Goal: Task Accomplishment & Management: Complete application form

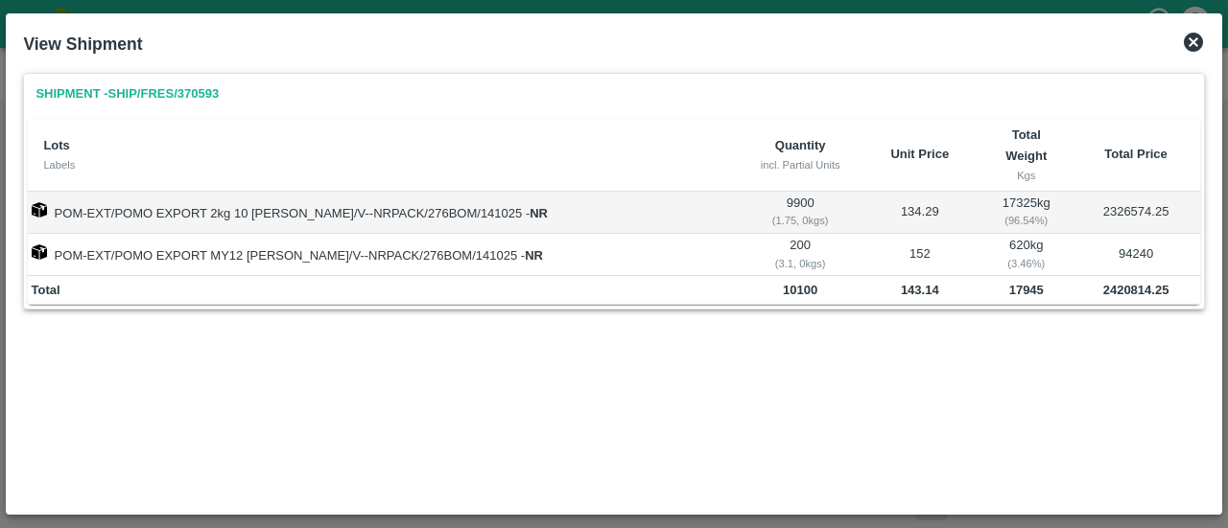
click at [1195, 51] on icon at bounding box center [1193, 42] width 23 height 23
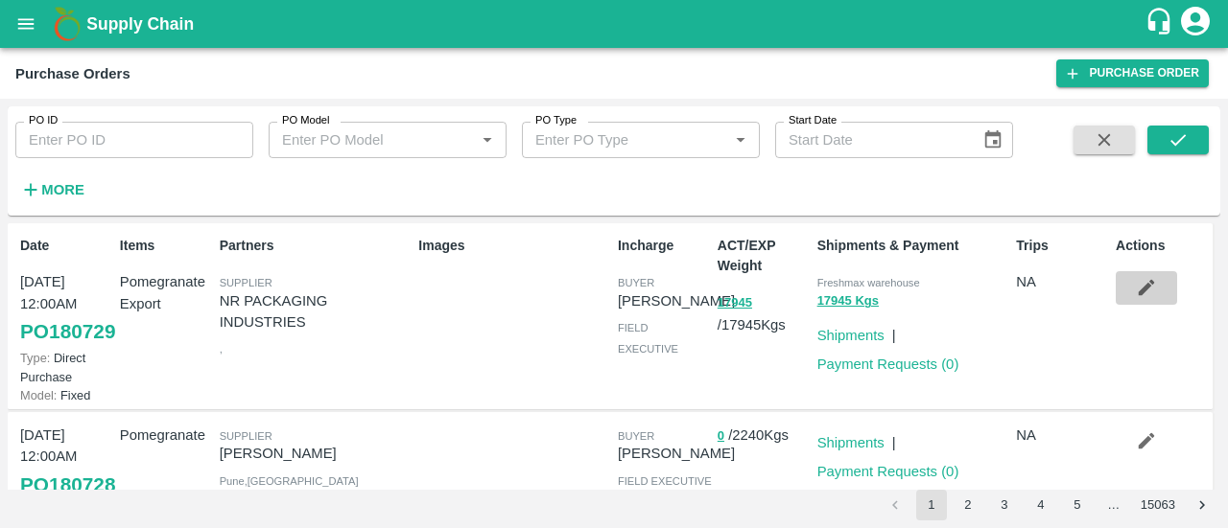
click at [1128, 294] on button "button" at bounding box center [1145, 287] width 61 height 33
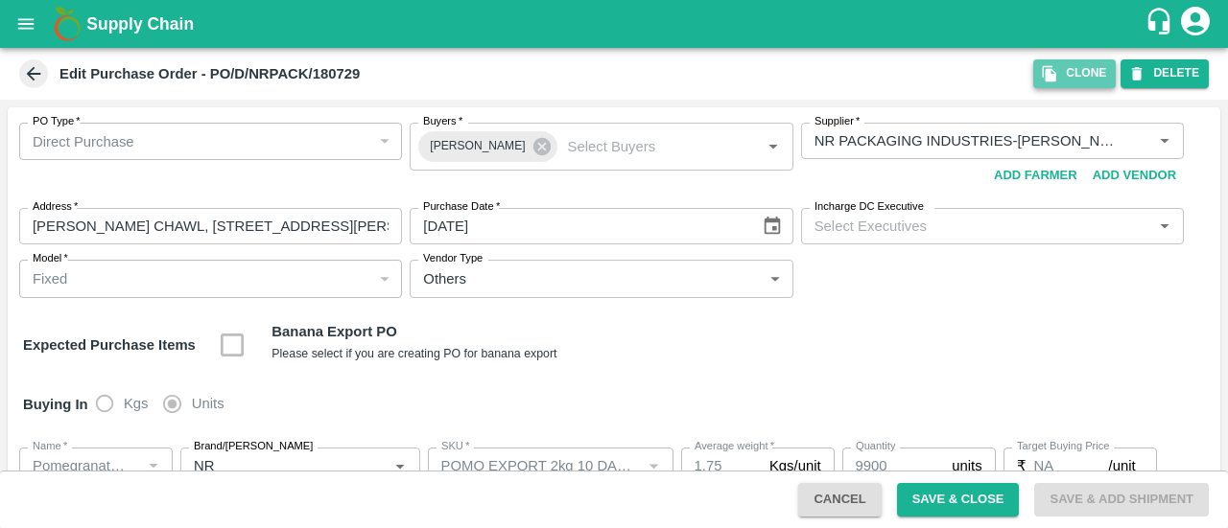
click at [1043, 82] on button "Clone" at bounding box center [1074, 73] width 82 height 28
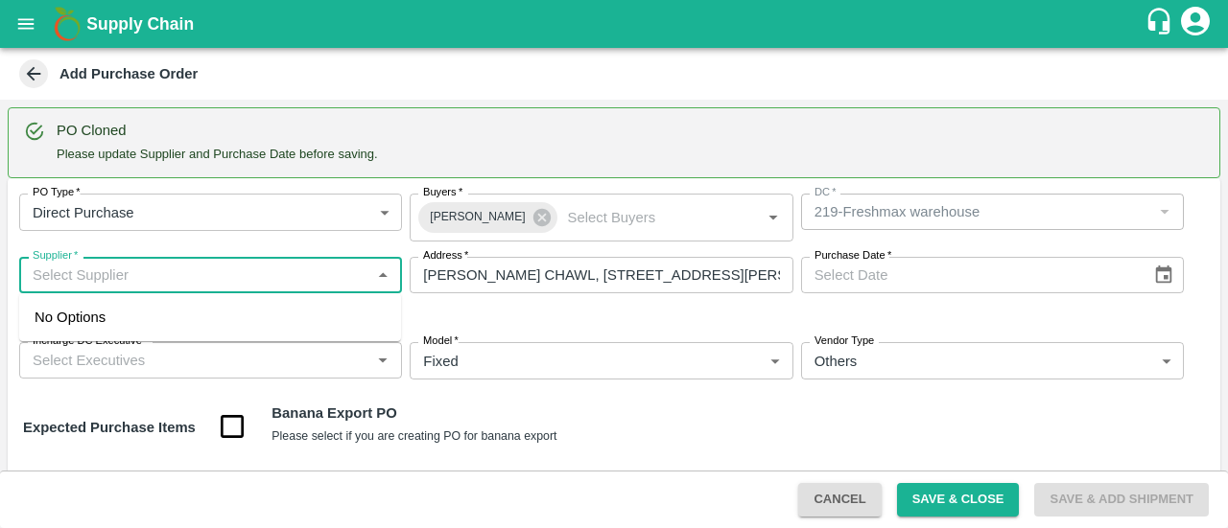
click at [188, 274] on input "Supplier   *" at bounding box center [195, 275] width 340 height 25
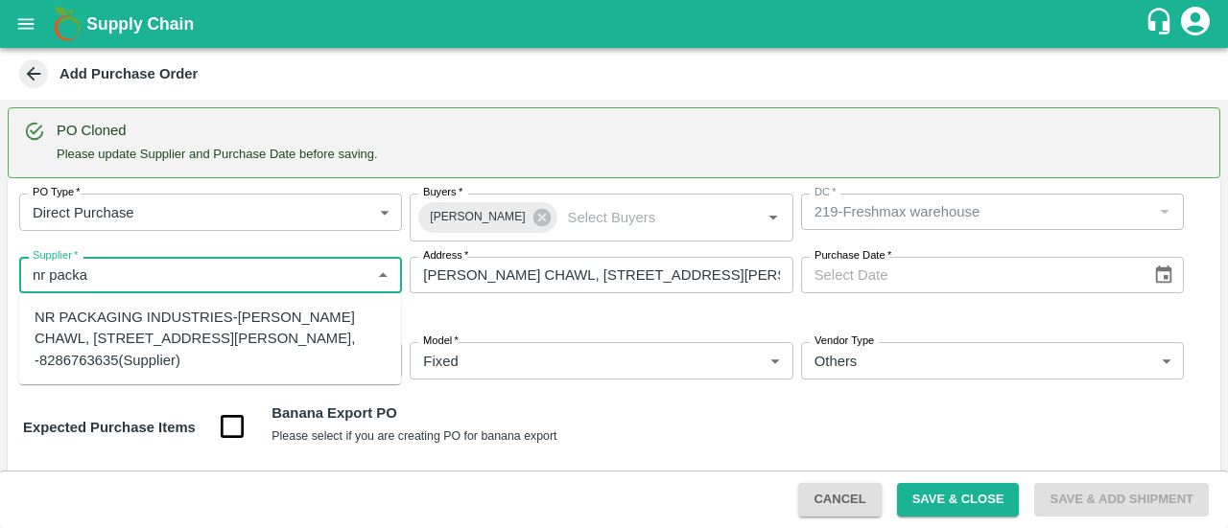
click at [111, 343] on div "NR PACKAGING INDUSTRIES-PANCHASHIL CHAWL, ROOM NO 2/31, NEAR ARUN VARMA CLINIC,…" at bounding box center [210, 339] width 351 height 64
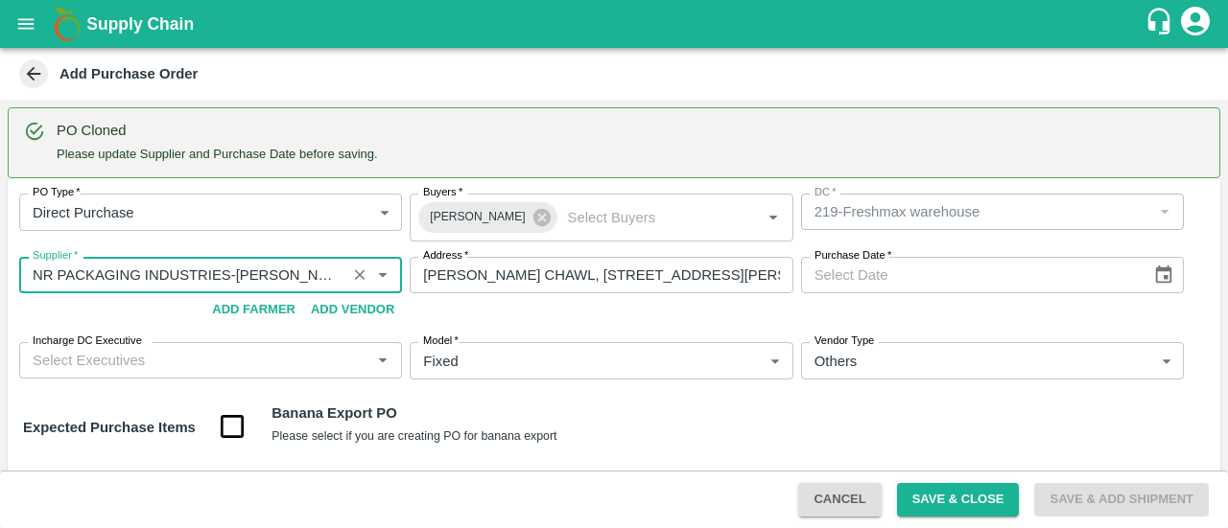
type input "NR PACKAGING INDUSTRIES-PANCHASHIL CHAWL, ROOM NO 2/31, NEAR ARUN VARMA CLINIC,…"
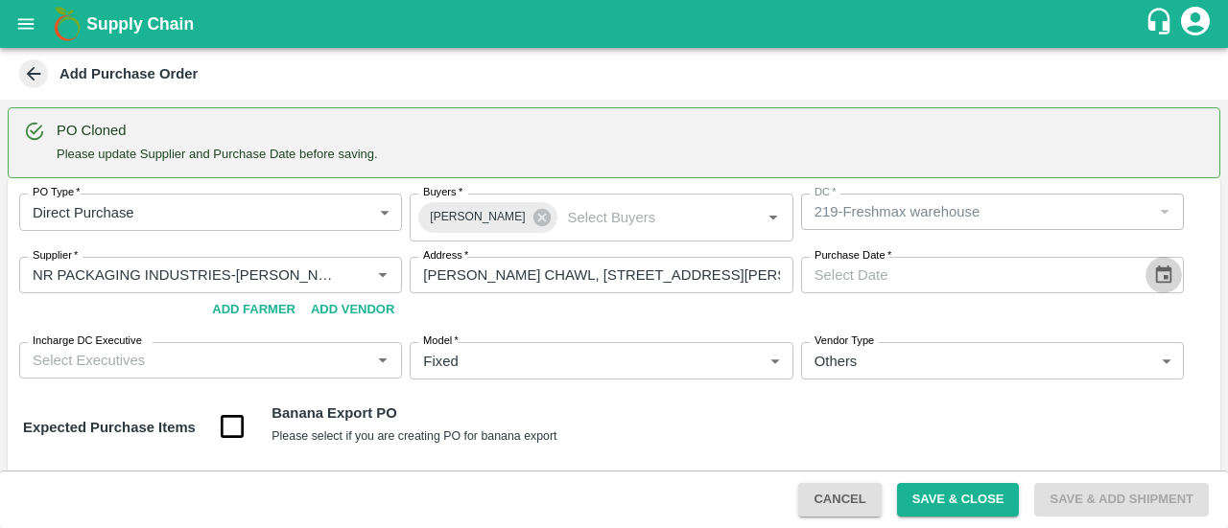
click at [1157, 277] on icon "Choose date" at bounding box center [1163, 275] width 21 height 21
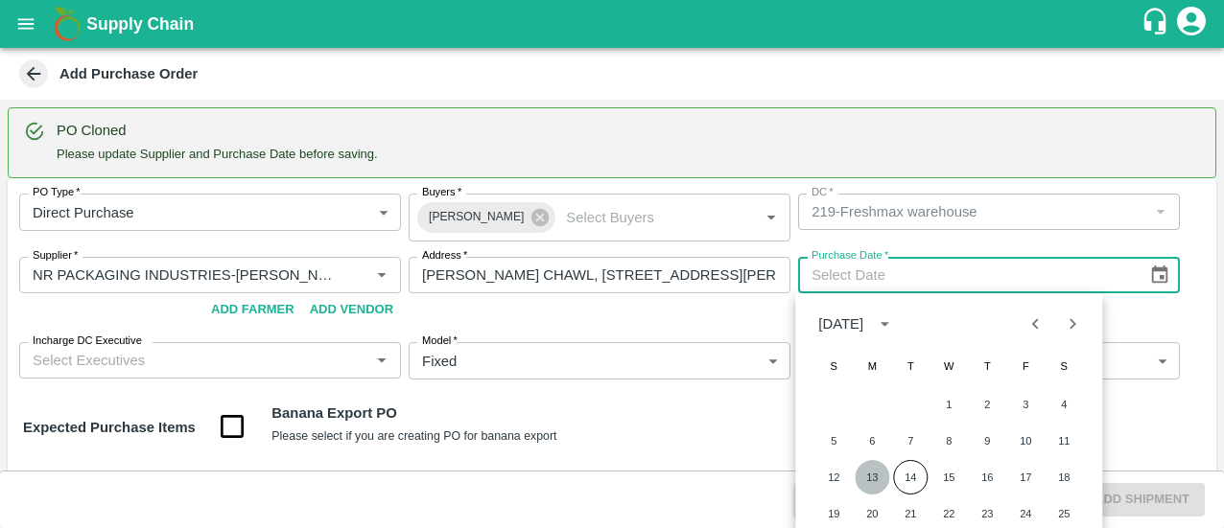
click at [873, 472] on button "13" at bounding box center [872, 477] width 35 height 35
type input "13/10/2025"
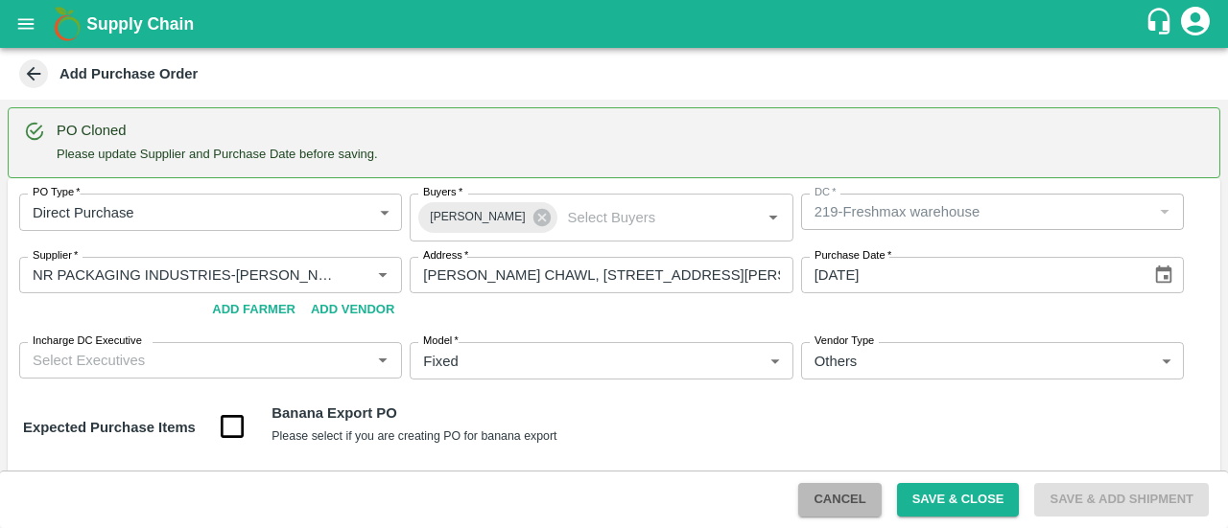
click at [855, 514] on button "Cancel" at bounding box center [839, 500] width 82 height 34
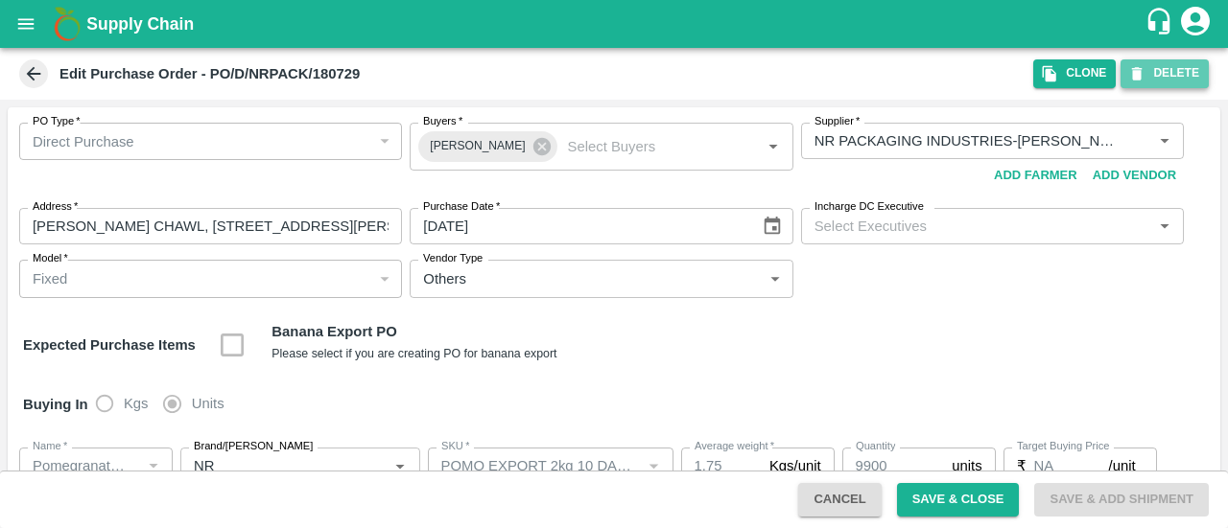
click at [1174, 65] on button "DELETE" at bounding box center [1164, 73] width 88 height 28
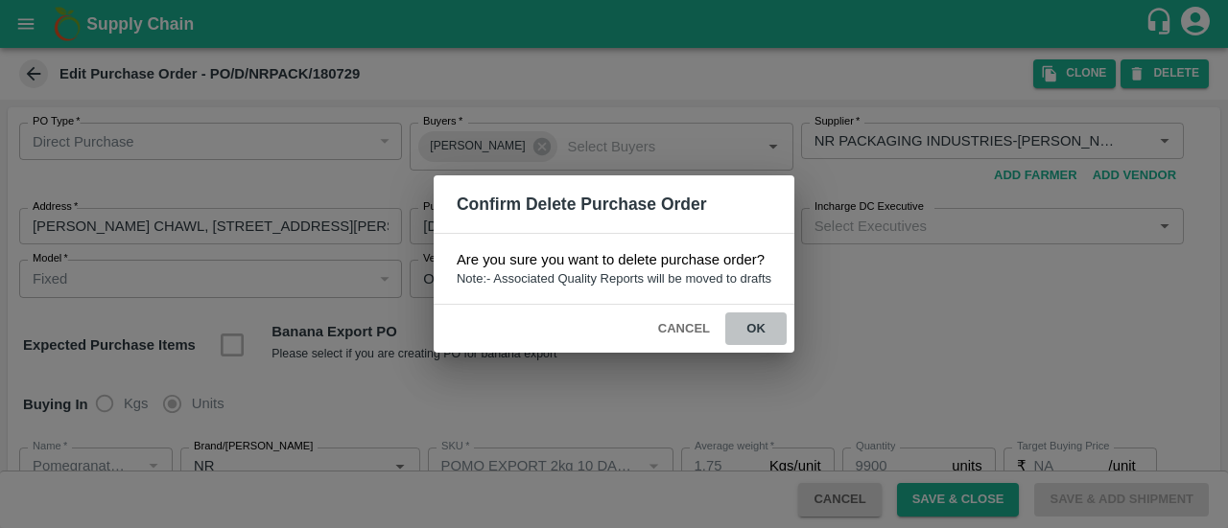
click at [749, 317] on button "ok" at bounding box center [755, 330] width 61 height 34
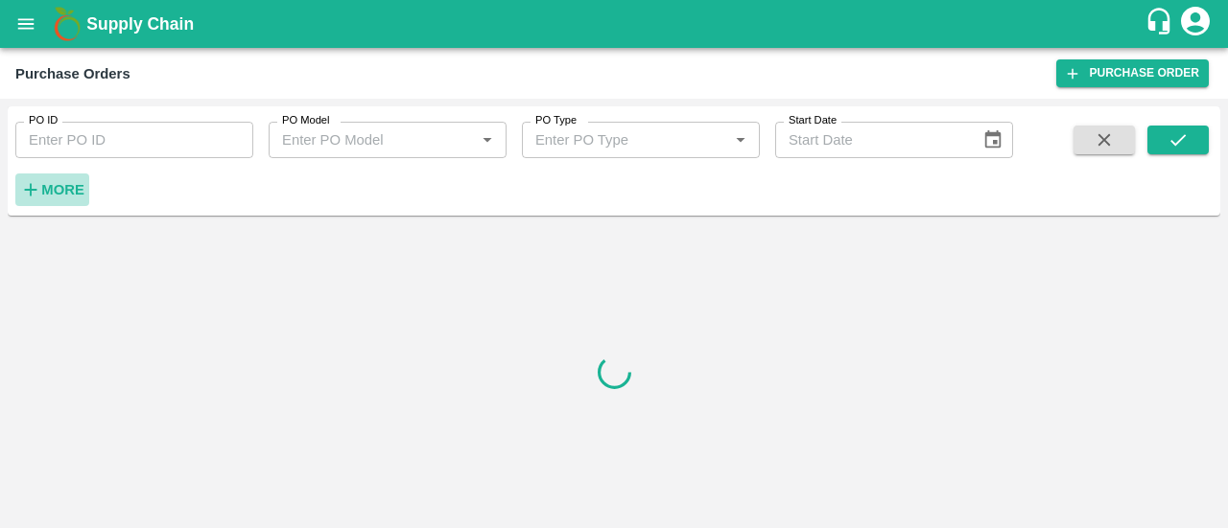
click at [45, 200] on h6 "More" at bounding box center [62, 189] width 43 height 25
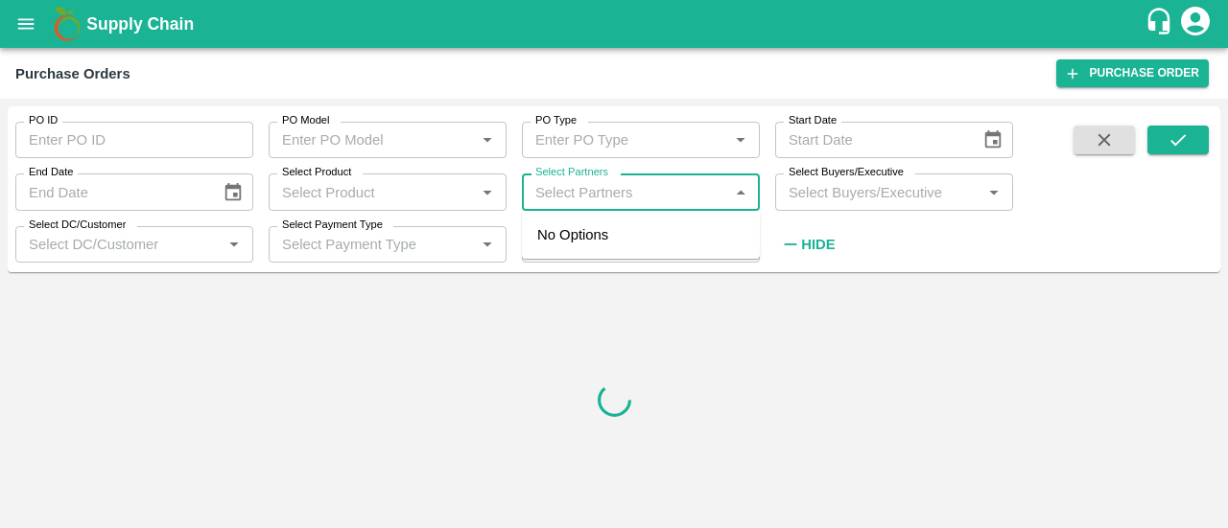
click at [575, 197] on input "Select Partners" at bounding box center [624, 191] width 195 height 25
type input "a"
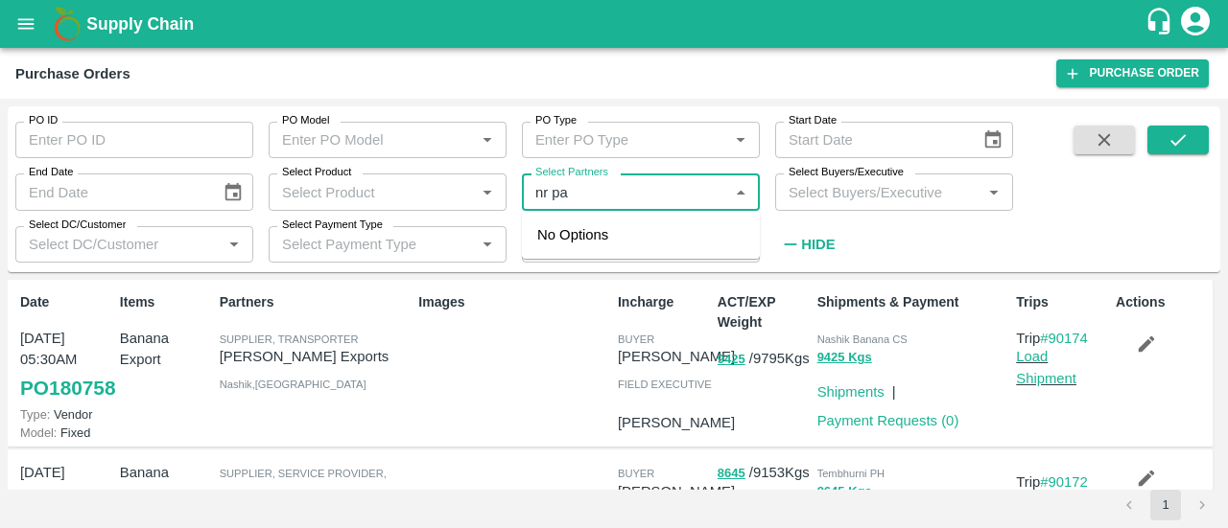
type input "nr pac"
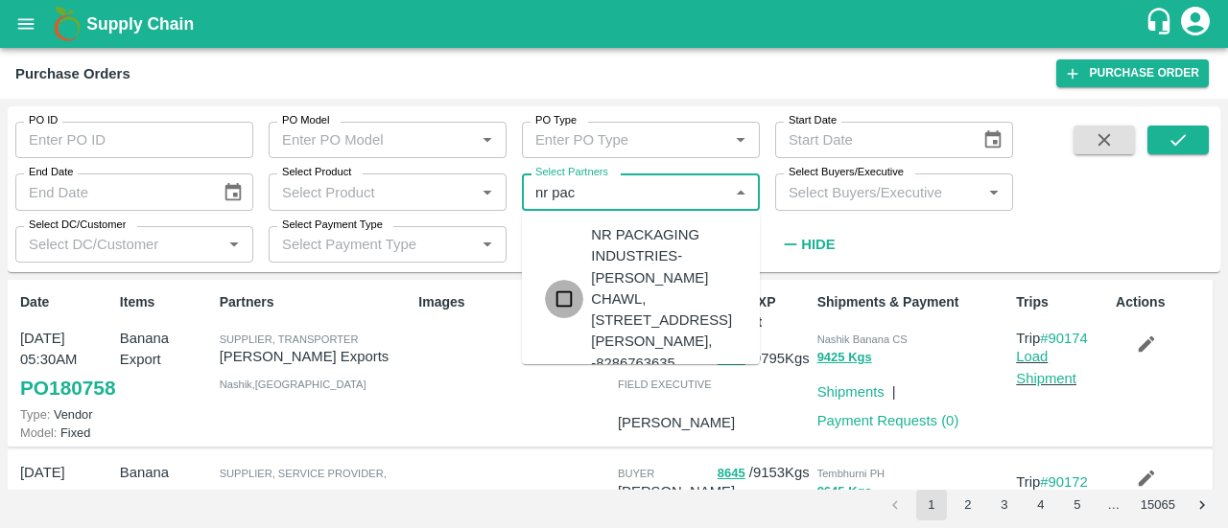
click at [564, 318] on input "checkbox" at bounding box center [564, 299] width 38 height 38
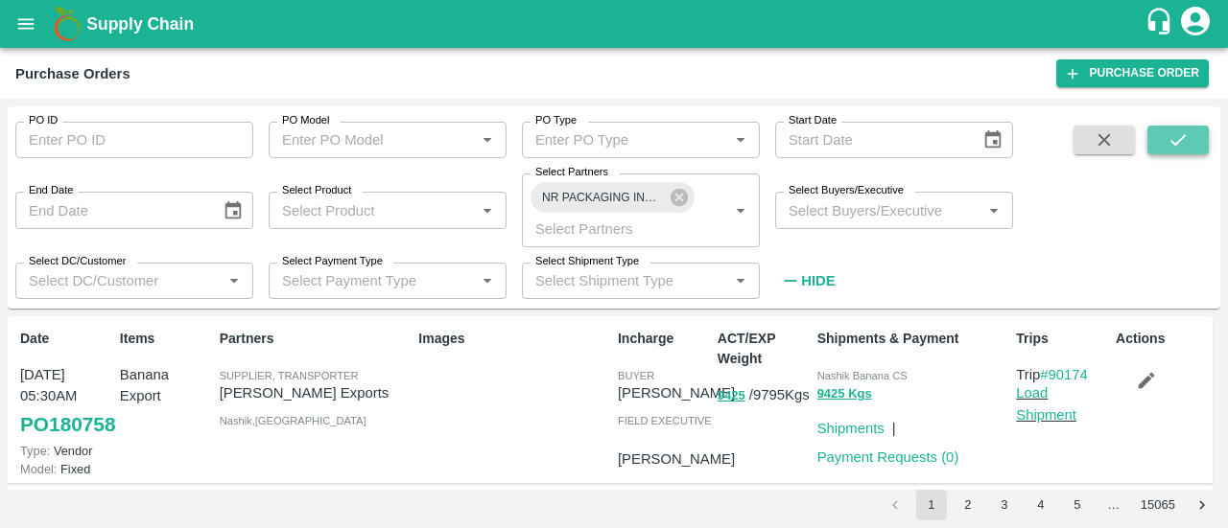
click at [1147, 145] on button "submit" at bounding box center [1177, 140] width 61 height 29
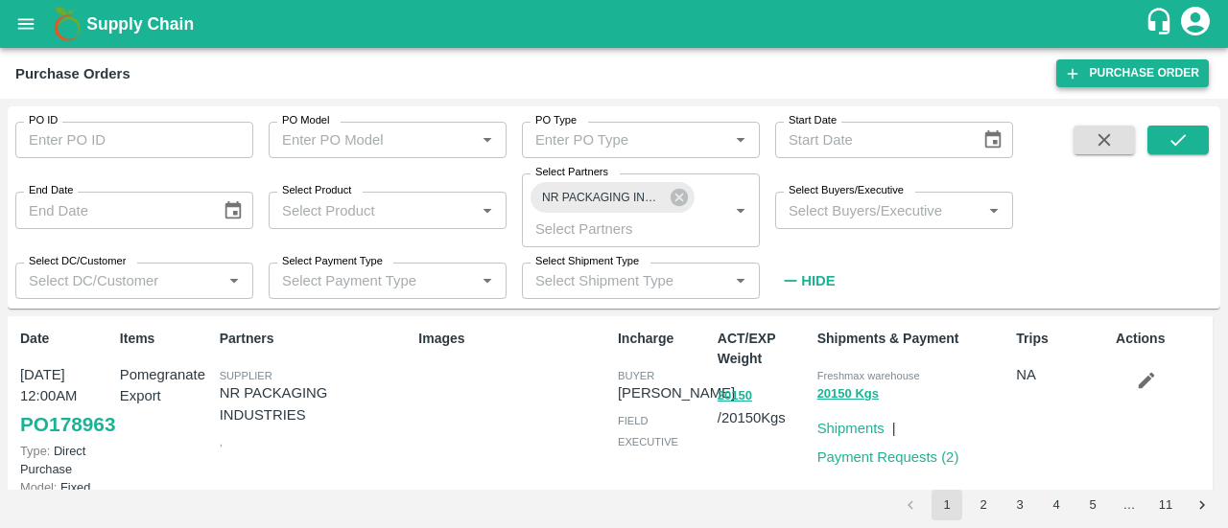
click at [1093, 76] on link "Purchase Order" at bounding box center [1132, 73] width 152 height 28
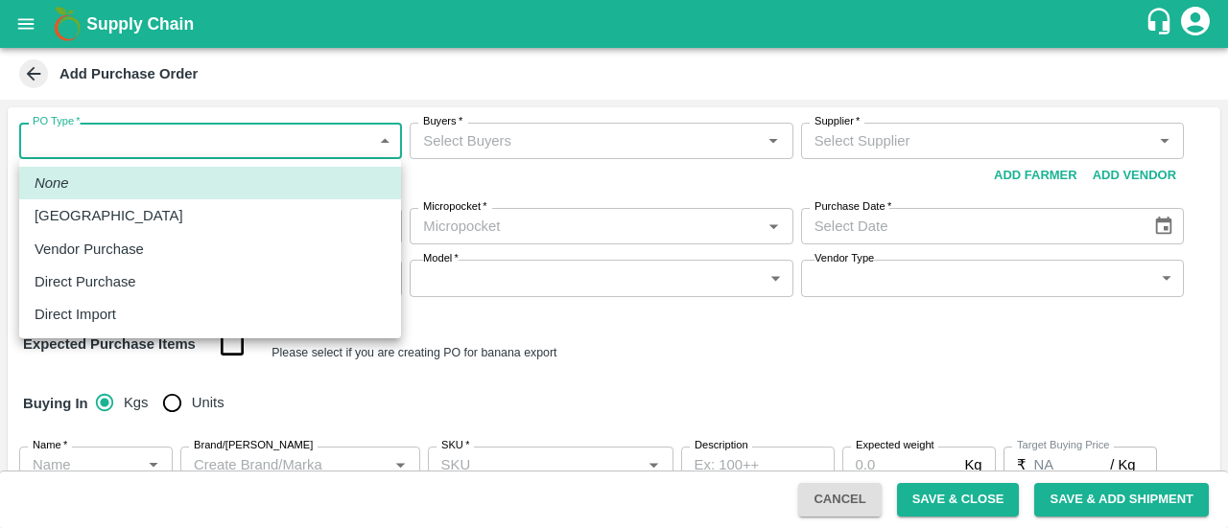
click at [217, 129] on body "Supply Chain Add Purchase Order PO Type   * ​ PO Type Buyers   * Buyers   * Sup…" at bounding box center [614, 264] width 1228 height 528
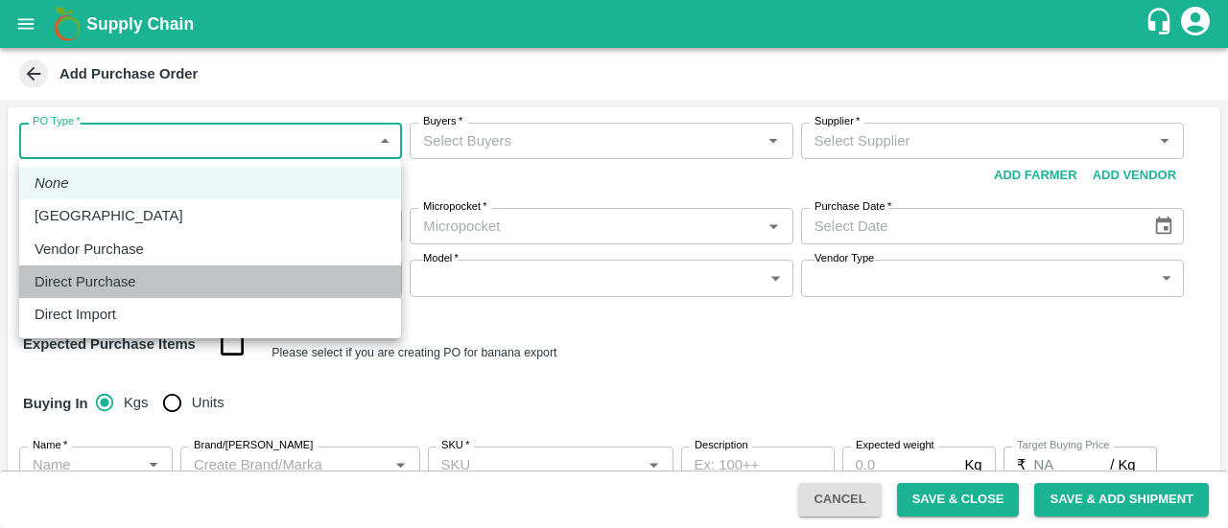
click at [93, 278] on p "Direct Purchase" at bounding box center [86, 281] width 102 height 21
type input "3"
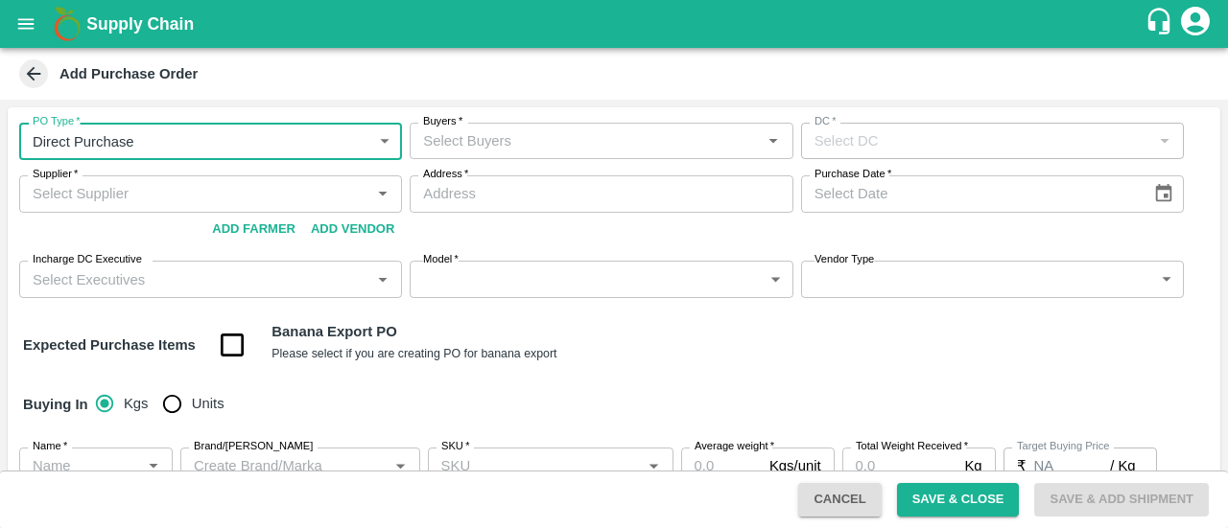
click at [470, 142] on input "Buyers   *" at bounding box center [585, 141] width 340 height 25
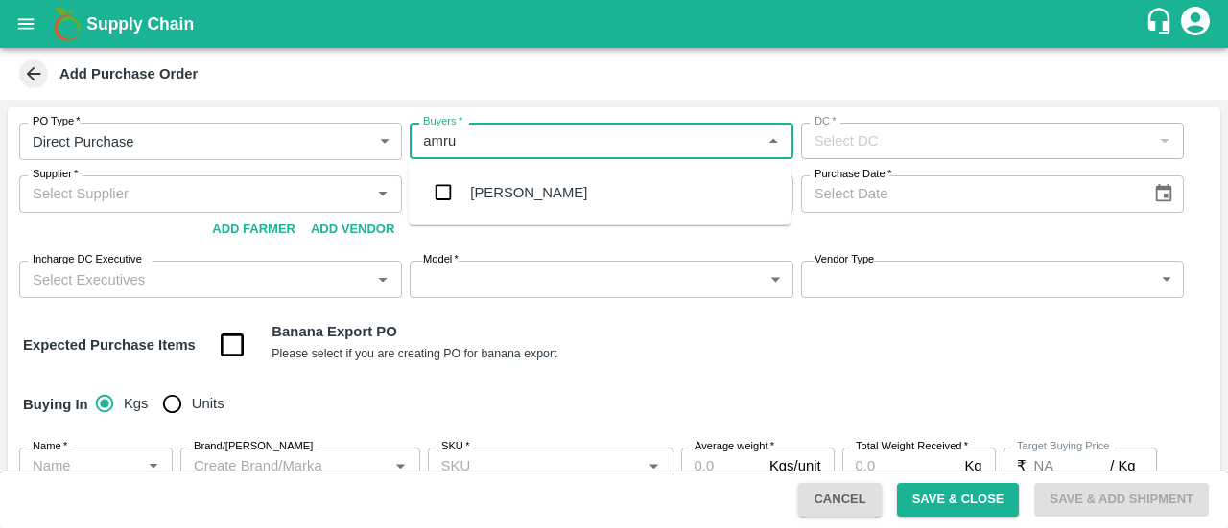
type input "amrut"
click at [450, 189] on input "checkbox" at bounding box center [443, 193] width 38 height 38
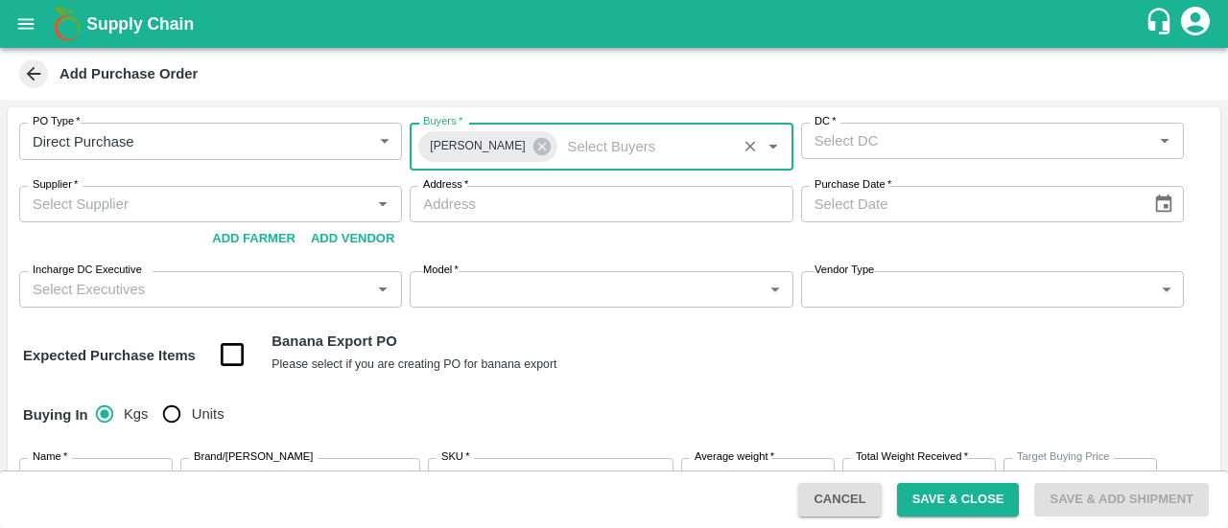
click at [886, 126] on div "DC   *" at bounding box center [992, 141] width 383 height 36
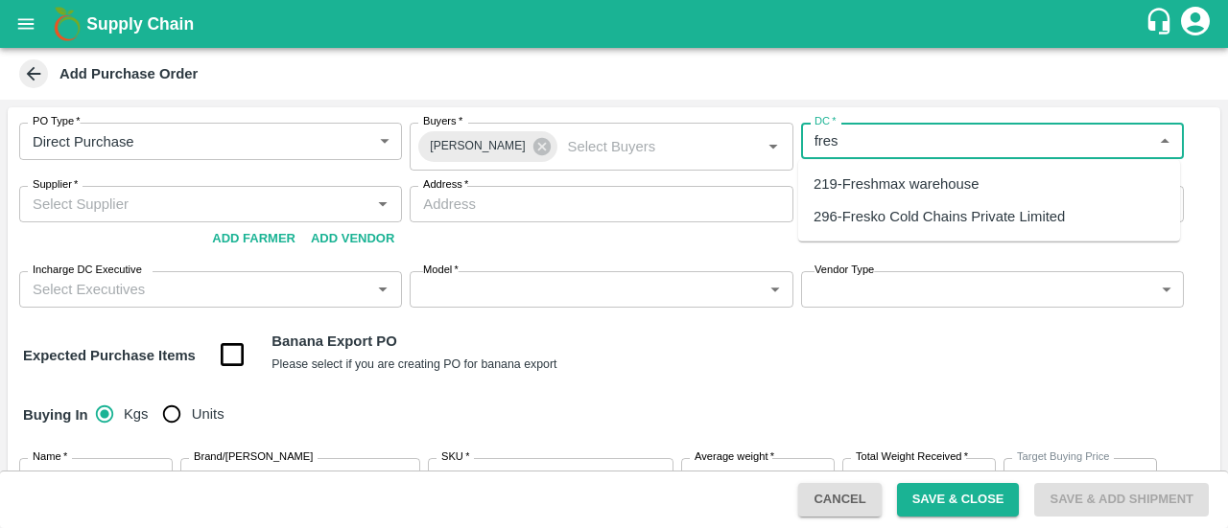
click at [871, 179] on div "219-Freshmax warehouse" at bounding box center [895, 184] width 165 height 21
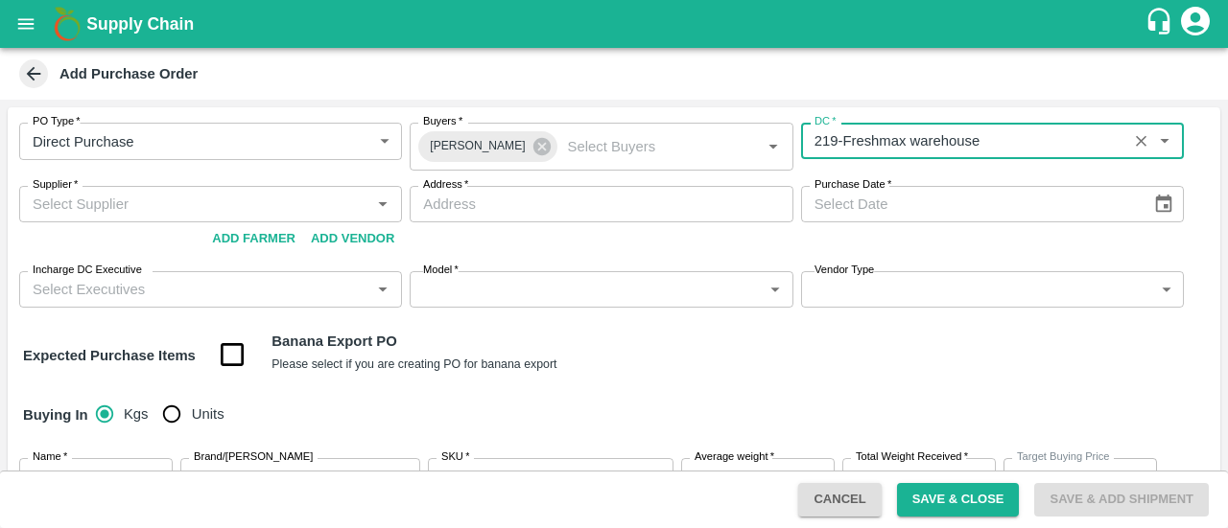
type input "219-Freshmax warehouse"
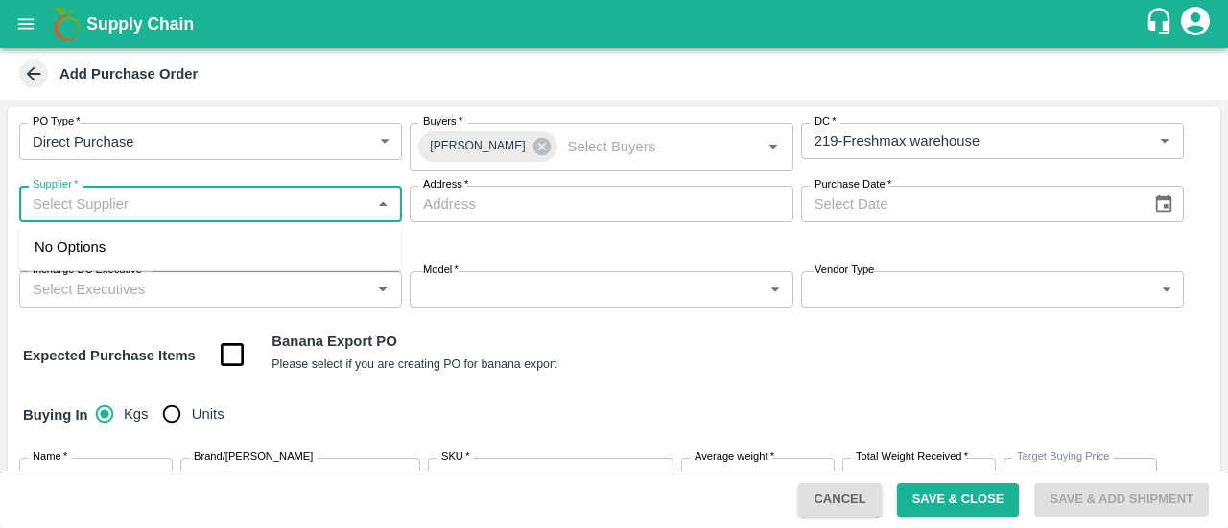
click at [251, 204] on input "Supplier   *" at bounding box center [195, 204] width 340 height 25
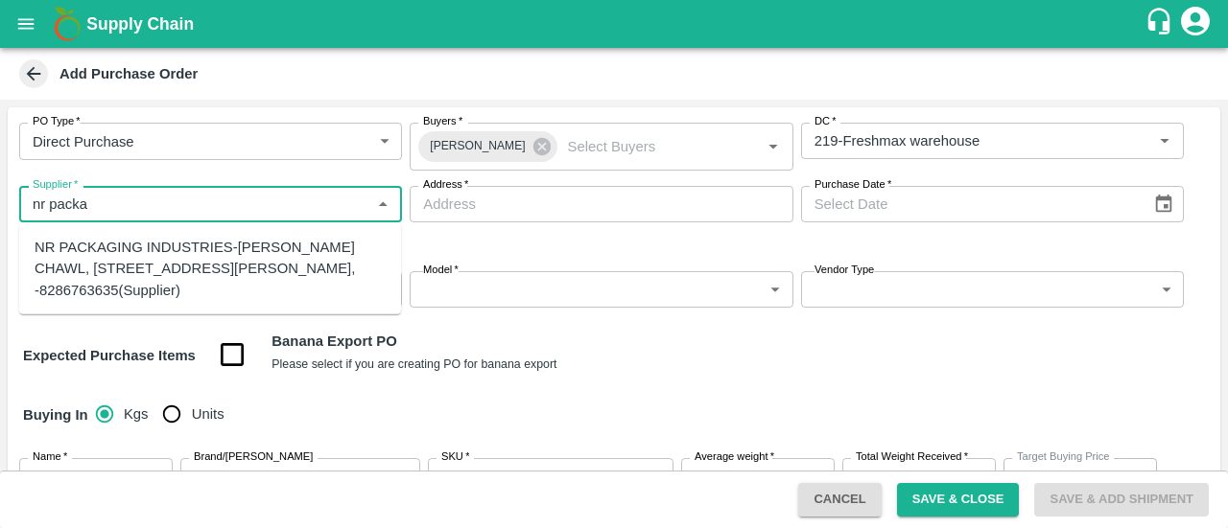
click at [194, 281] on div "NR PACKAGING INDUSTRIES-PANCHASHIL CHAWL, ROOM NO 2/31, NEAR ARUN VARMA CLINIC,…" at bounding box center [210, 269] width 351 height 64
type input "NR PACKAGING INDUSTRIES-PANCHASHIL CHAWL, ROOM NO 2/31, NEAR ARUN VARMA CLINIC,…"
type input "PANCHASHIL CHAWL, ROOM NO 2/31, NEAR ARUN VARMA CLINIC, SUNDAR BAUG, INDIRA NAG…"
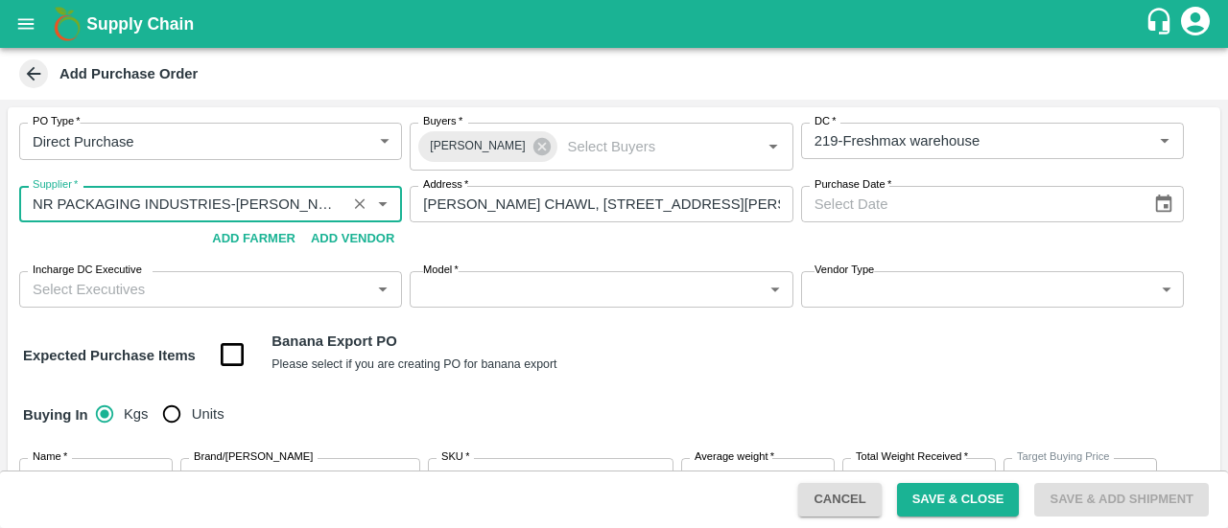
type input "NR PACKAGING INDUSTRIES-PANCHASHIL CHAWL, ROOM NO 2/31, NEAR ARUN VARMA CLINIC,…"
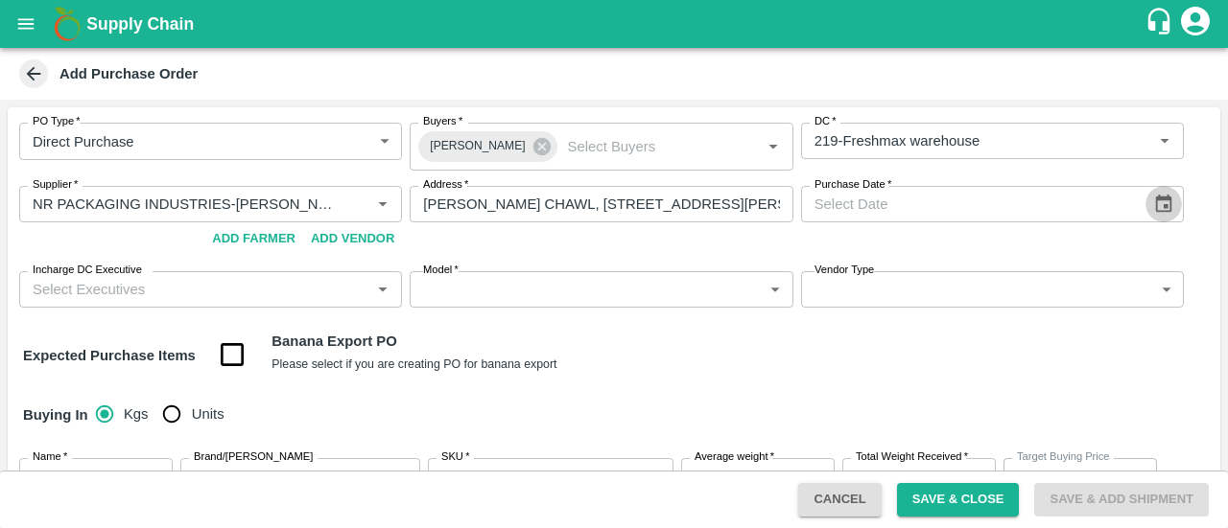
click at [1161, 201] on icon "Choose date" at bounding box center [1163, 204] width 21 height 21
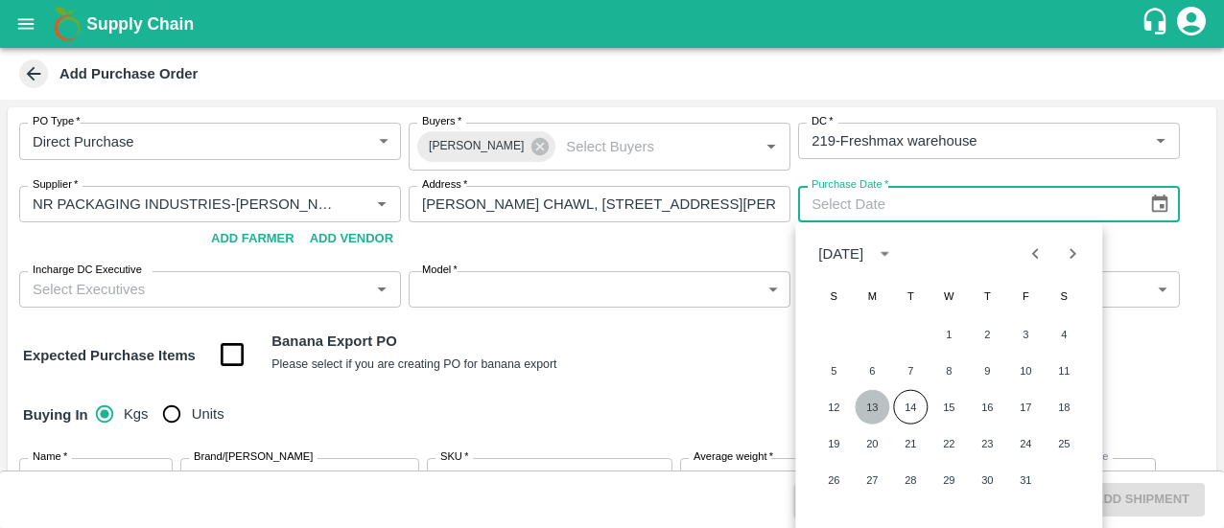
click at [867, 419] on button "13" at bounding box center [872, 407] width 35 height 35
type input "13/10/2025"
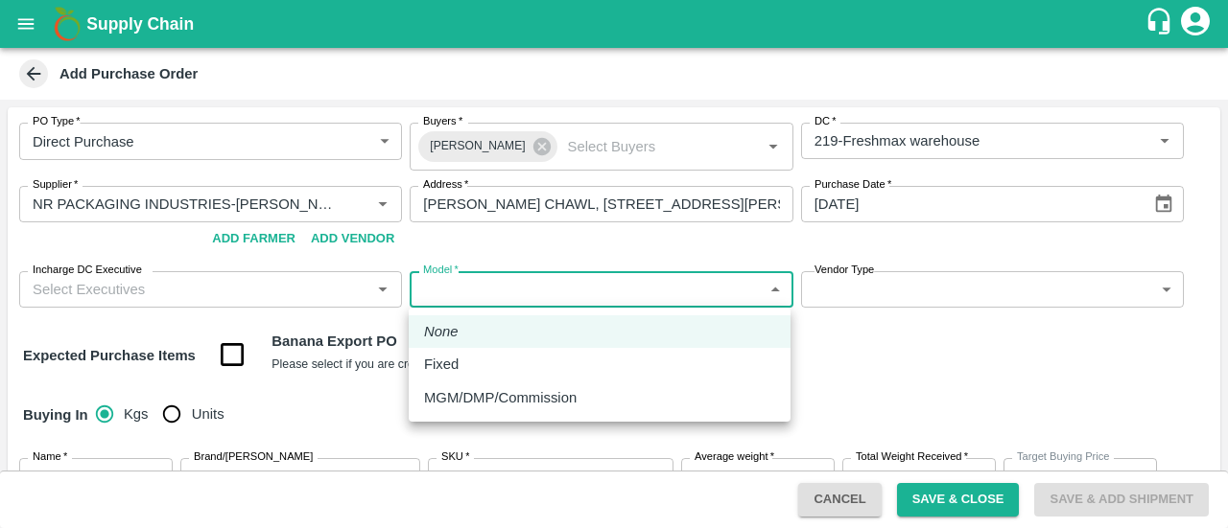
click at [595, 298] on body "Supply Chain Add Purchase Order PO Type   * Direct Purchase 3 PO Type Buyers   …" at bounding box center [614, 264] width 1228 height 528
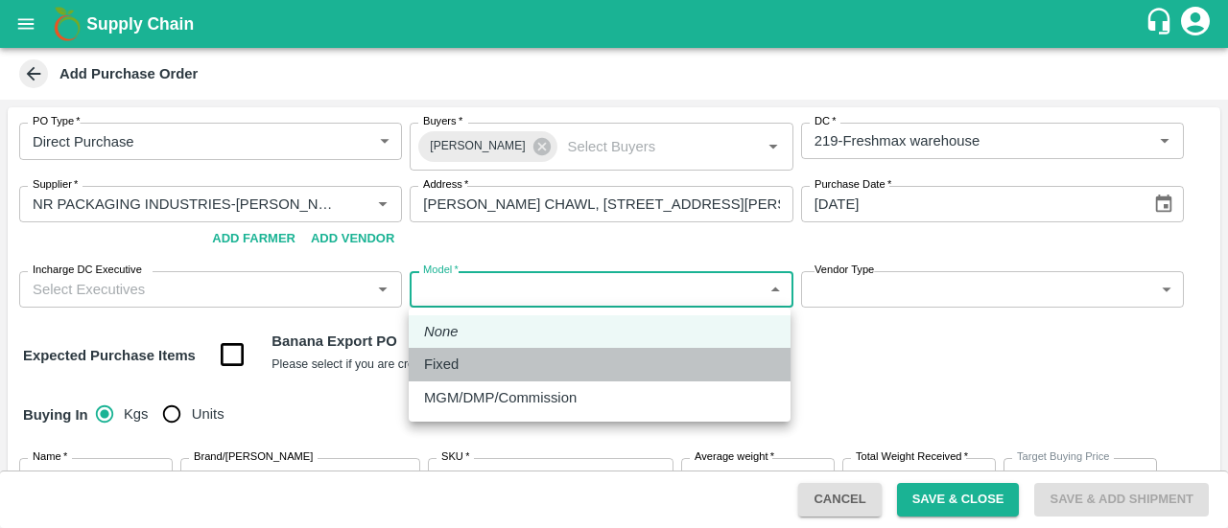
click at [472, 363] on div "Fixed" at bounding box center [599, 364] width 351 height 21
type input "Fixed"
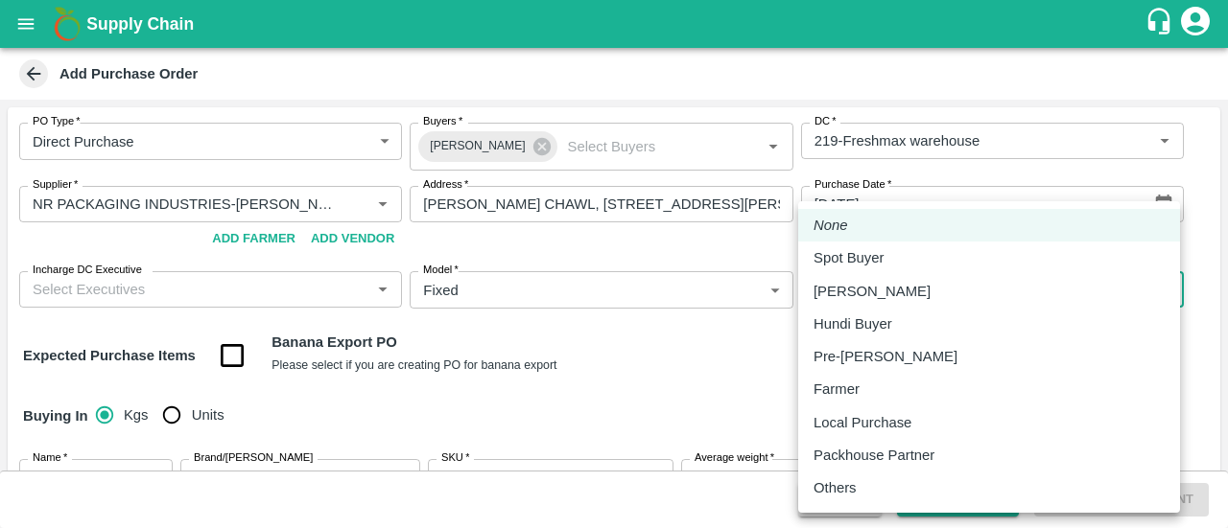
click at [866, 304] on body "Supply Chain Add Purchase Order PO Type   * Direct Purchase 3 PO Type Buyers   …" at bounding box center [614, 264] width 1228 height 528
click at [857, 480] on div "Others" at bounding box center [839, 488] width 53 height 21
type input "OTHER"
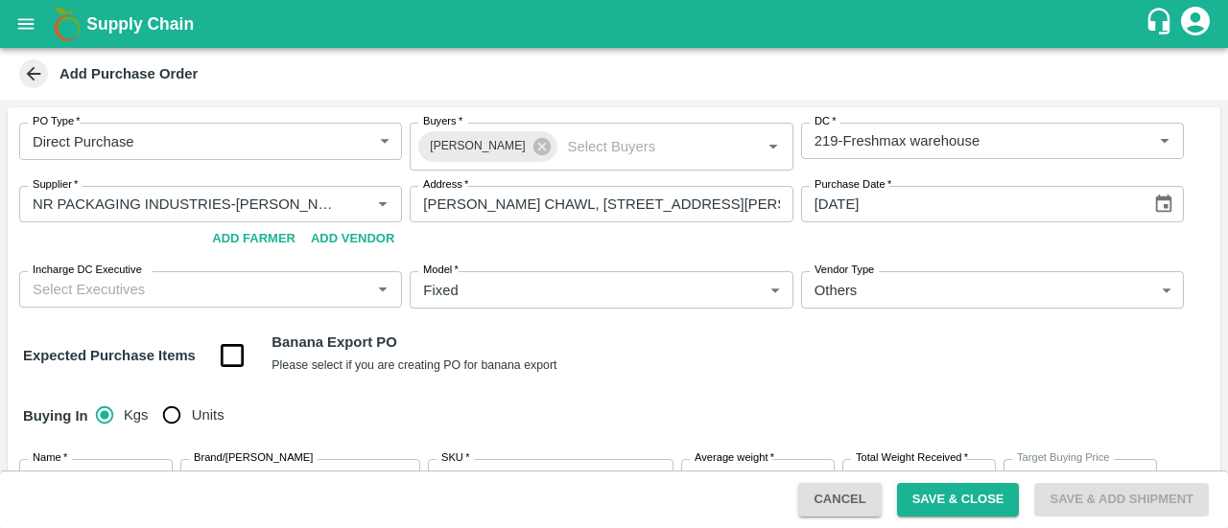
click at [648, 344] on div "Expected Purchase Items Banana Export PO Please select if you are creating PO f…" at bounding box center [614, 356] width 1182 height 49
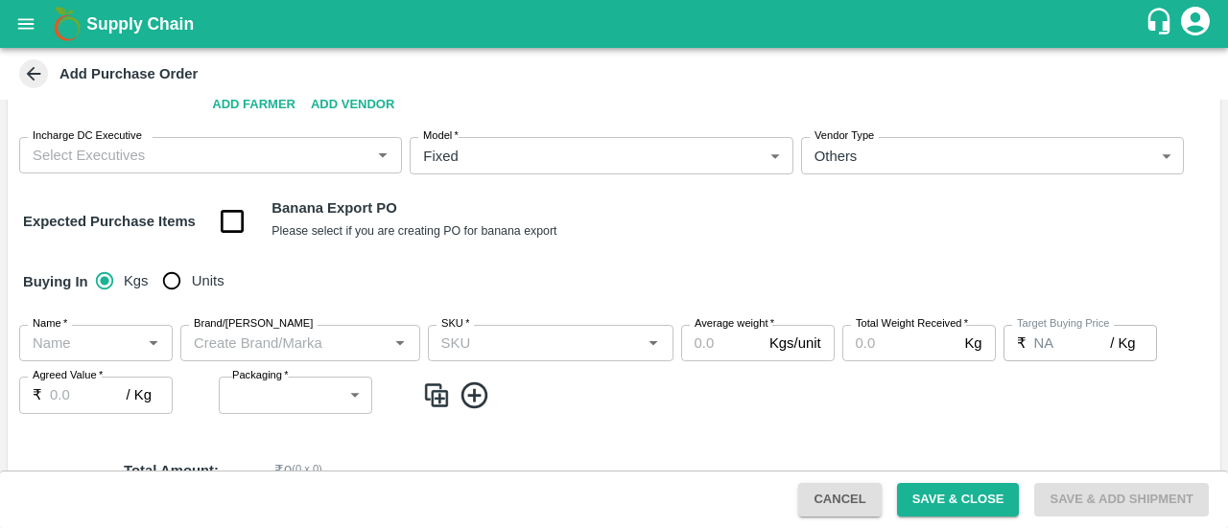
scroll to position [145, 0]
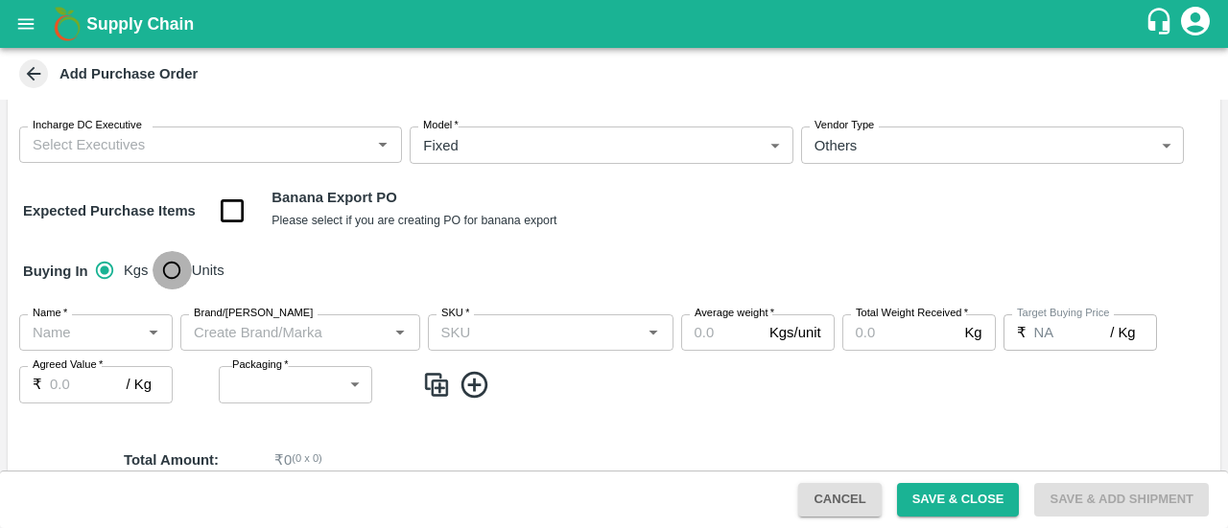
click at [167, 270] on input "Units" at bounding box center [171, 270] width 38 height 38
radio input "true"
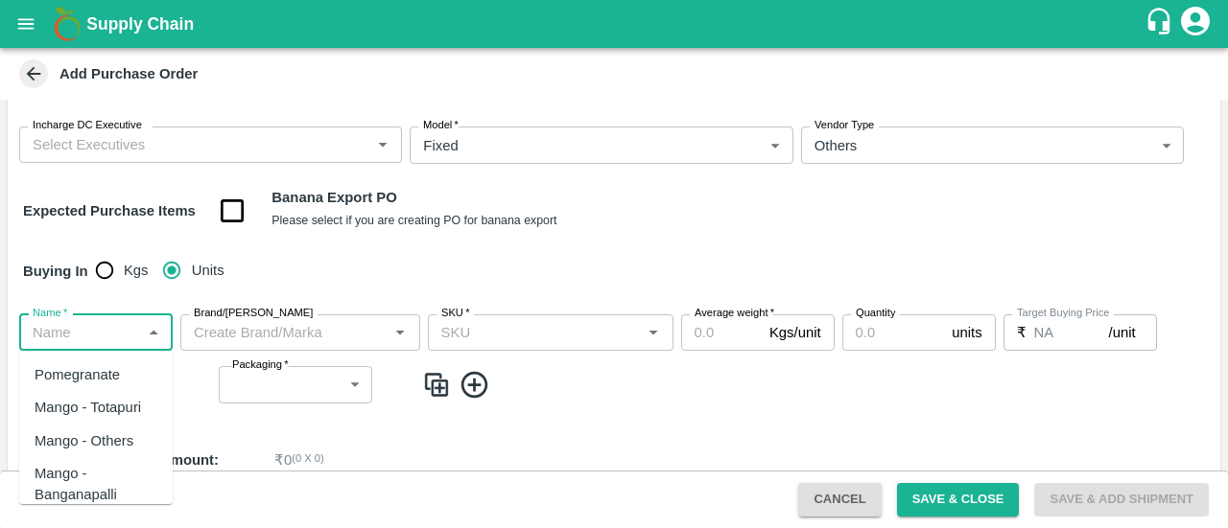
click at [60, 337] on input "Name   *" at bounding box center [80, 332] width 110 height 25
click at [76, 398] on div "Pomegranate Export" at bounding box center [96, 418] width 123 height 43
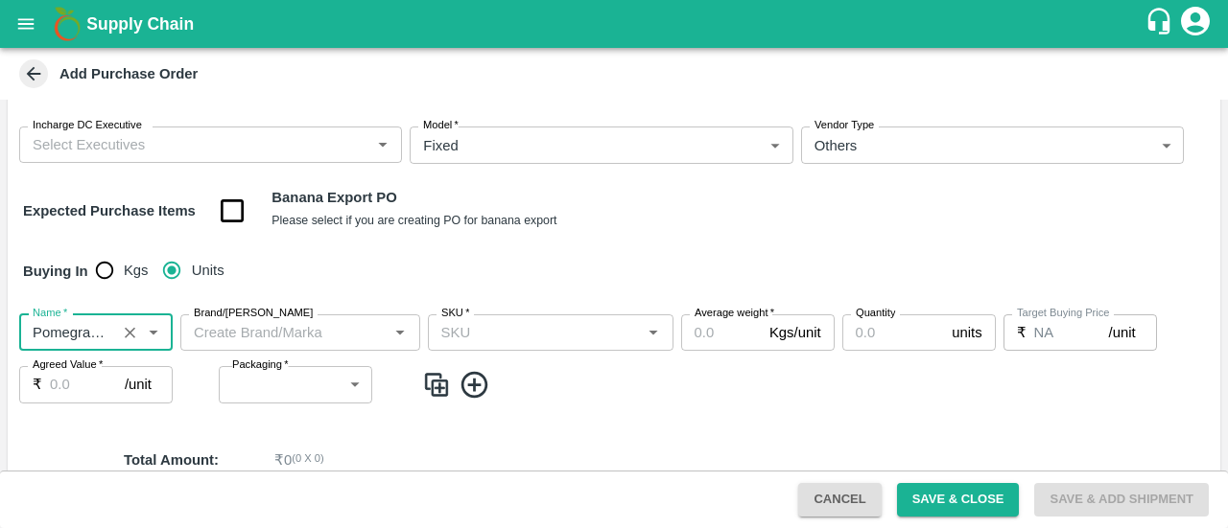
type input "Pomegranate Export"
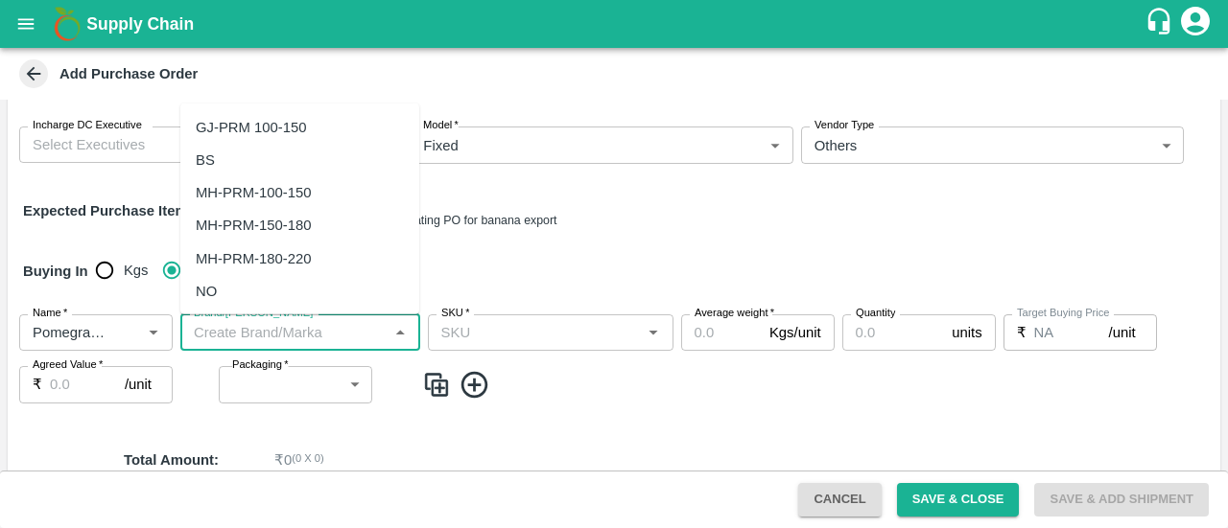
click at [272, 344] on input "Brand/Marka" at bounding box center [284, 332] width 197 height 25
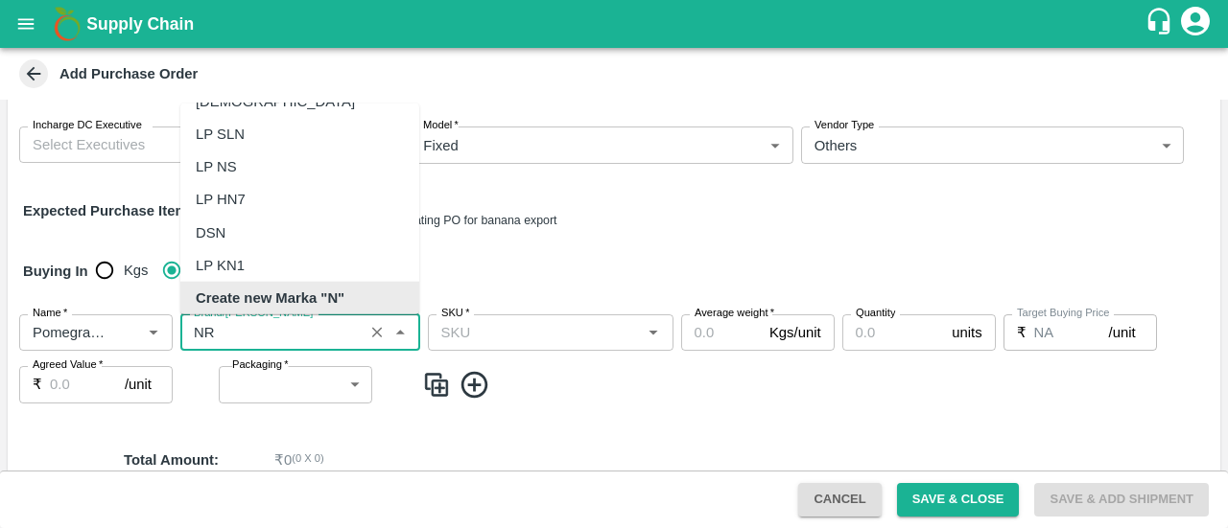
scroll to position [0, 0]
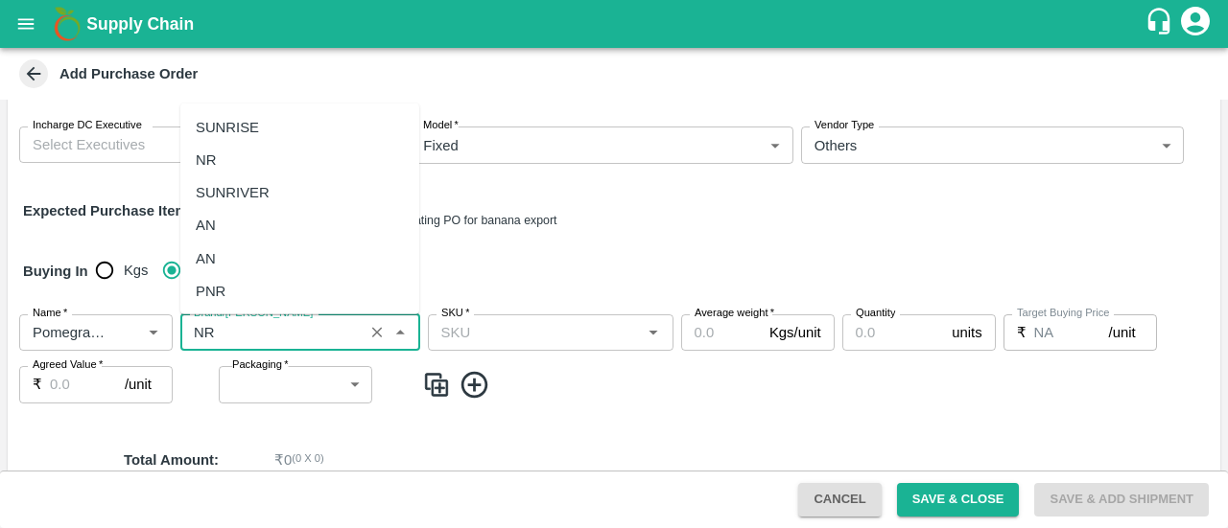
click at [255, 171] on div "NR" at bounding box center [299, 160] width 239 height 33
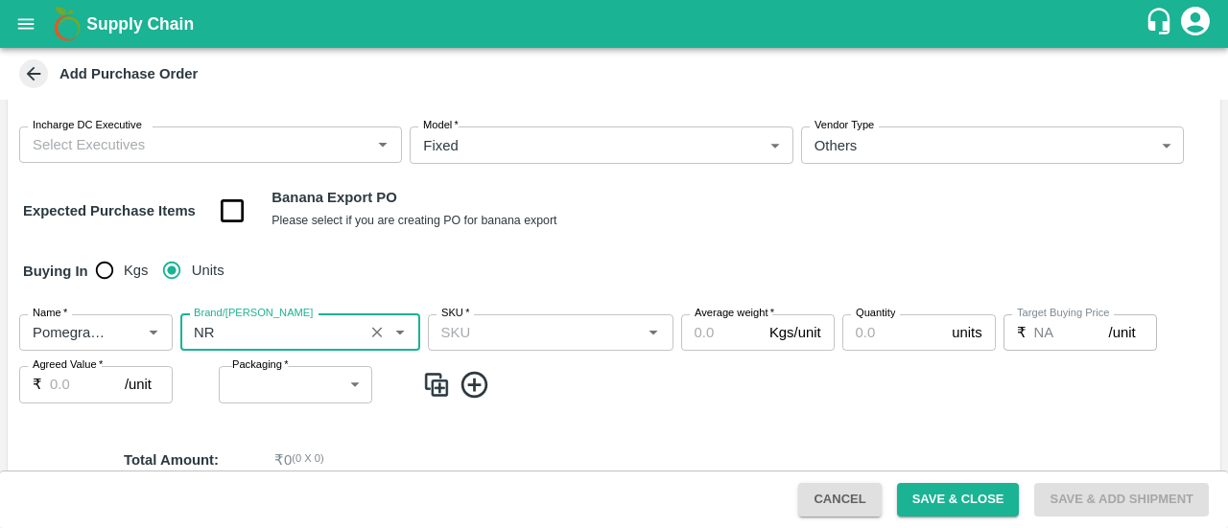
type input "NR"
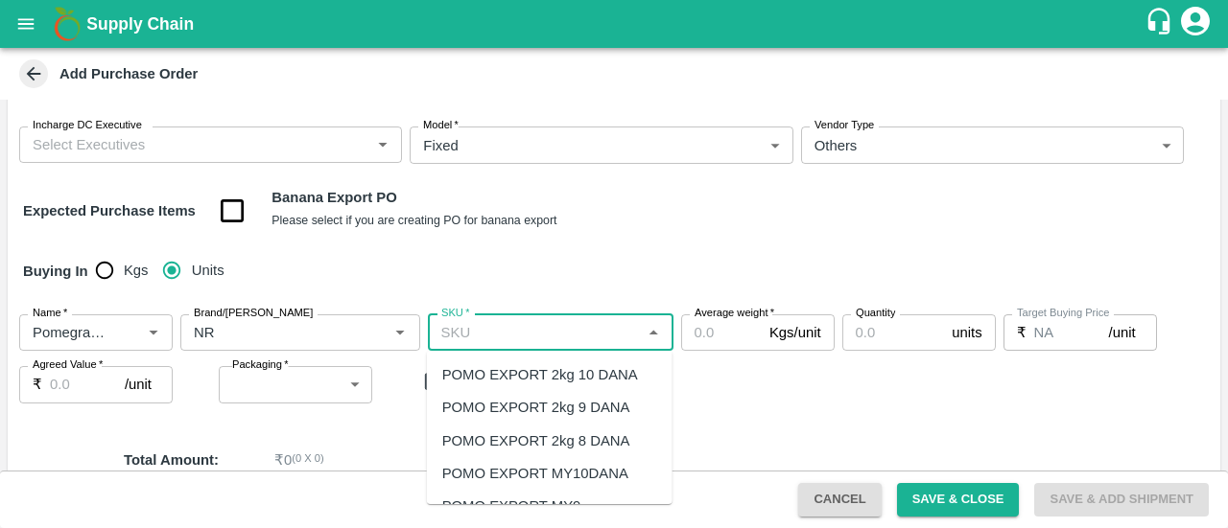
click at [473, 325] on input "SKU   *" at bounding box center [534, 332] width 202 height 25
click at [567, 379] on div "POMO EXPORT 2kg 10 DANA" at bounding box center [540, 374] width 196 height 21
type input "POMO EXPORT 2kg 10 DANA"
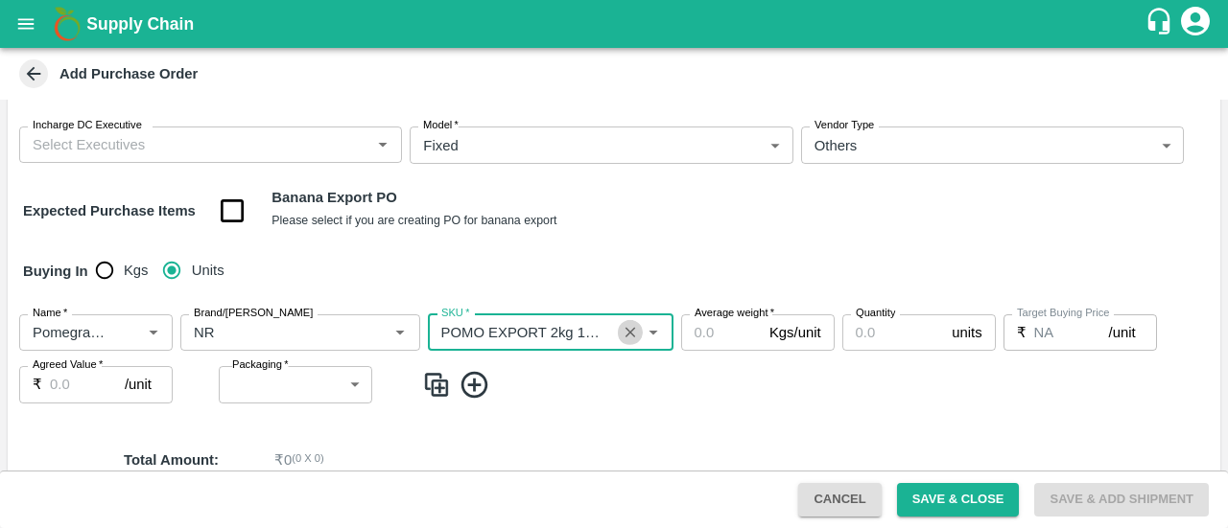
click at [635, 342] on button "Clear" at bounding box center [631, 333] width 26 height 26
click at [544, 345] on div "SKU   *" at bounding box center [551, 333] width 246 height 36
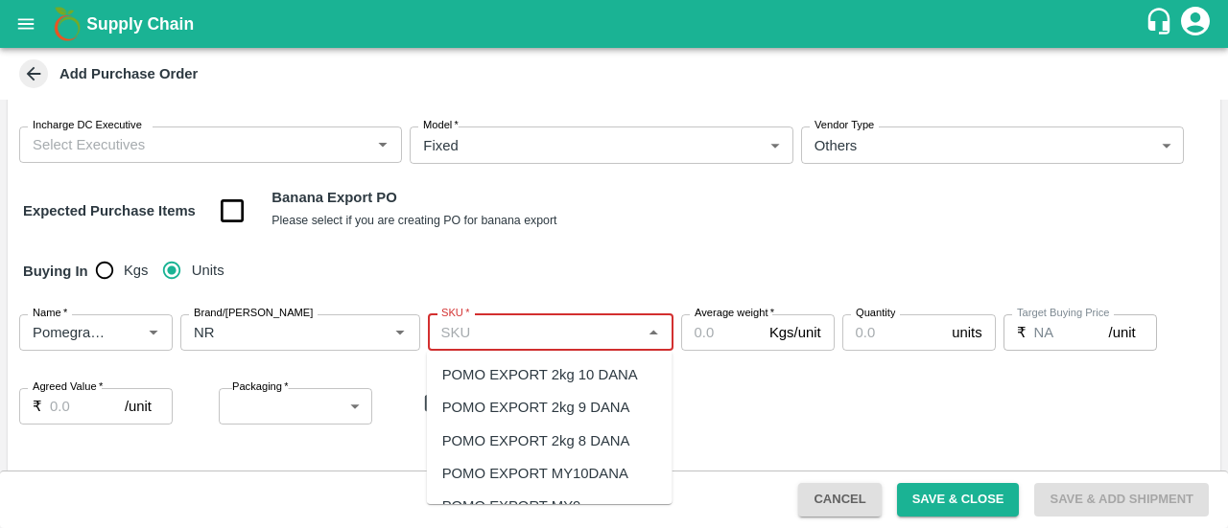
click at [462, 334] on input "SKU   *" at bounding box center [534, 332] width 202 height 25
click at [546, 381] on div "POMO EXPORT 2kg 10 DANA" at bounding box center [540, 374] width 196 height 21
type input "POMO EXPORT 2kg 10 DANA"
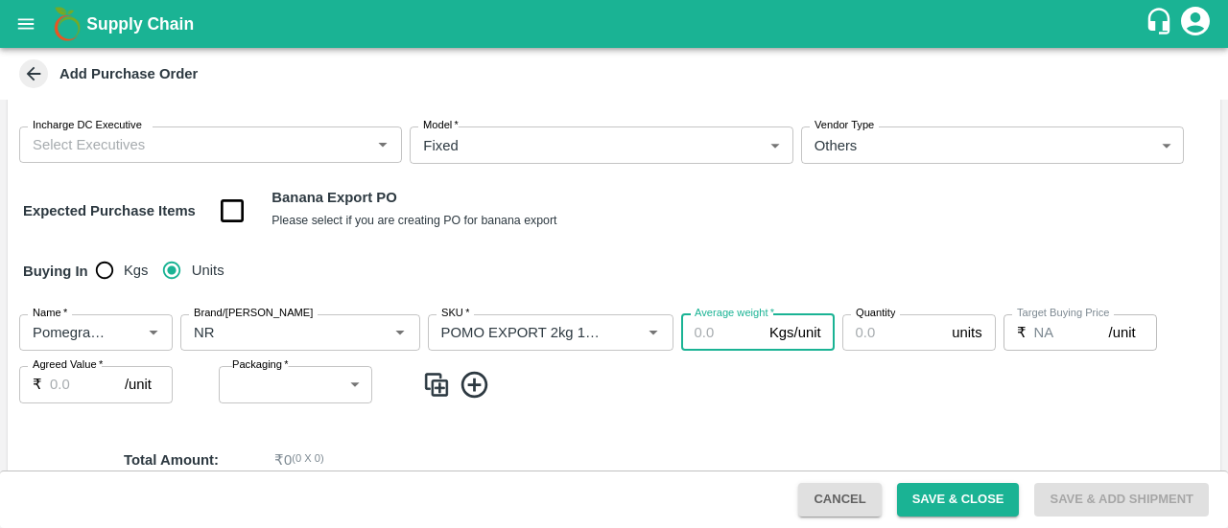
click at [686, 346] on input "Average weight   *" at bounding box center [721, 333] width 81 height 36
type input "1.75"
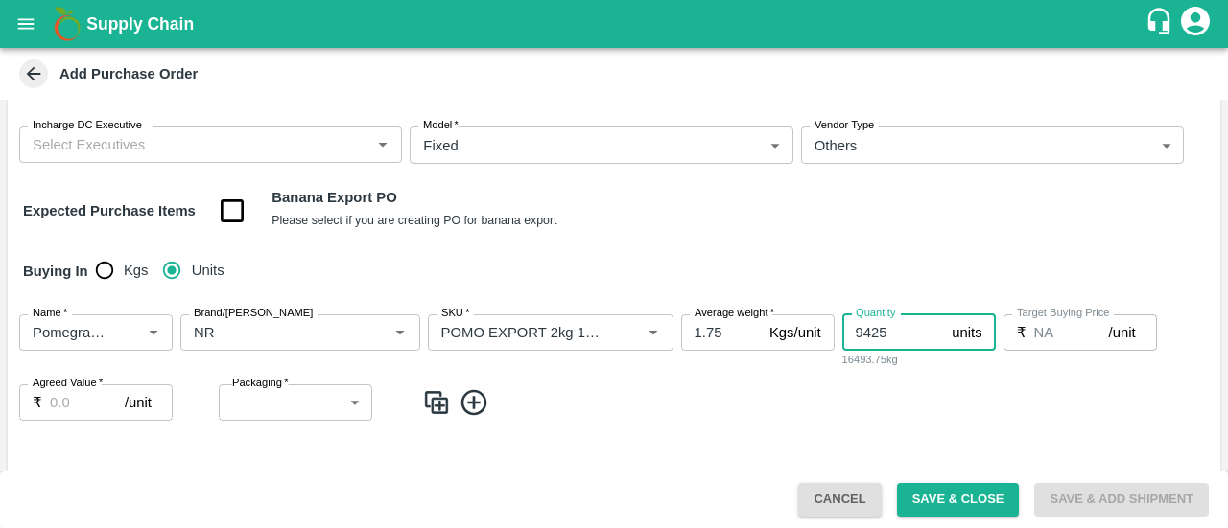
type input "9425"
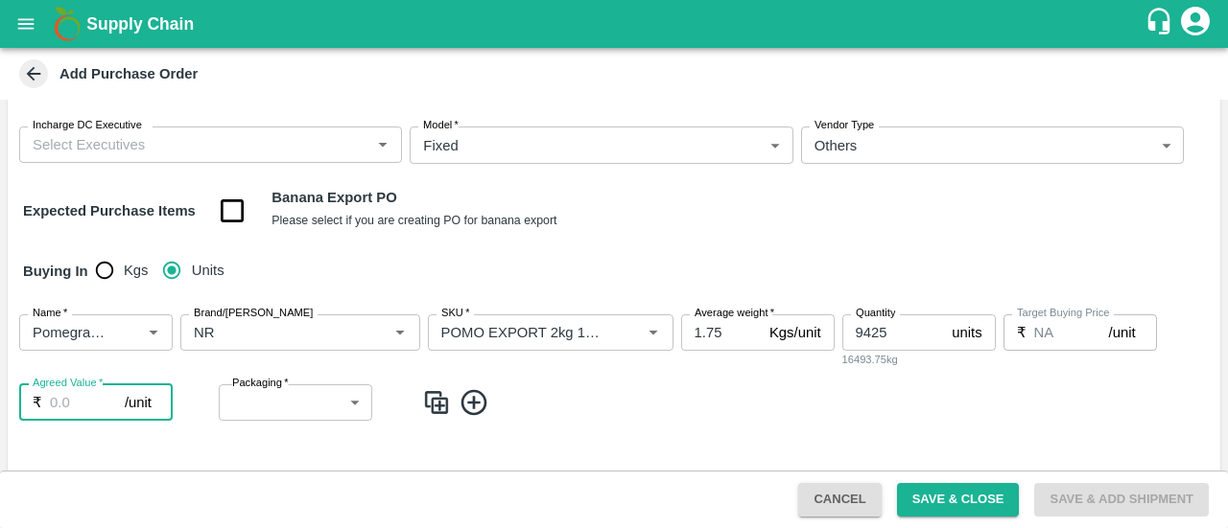
click at [69, 413] on input "Agreed Value   *" at bounding box center [87, 403] width 75 height 36
type input "235"
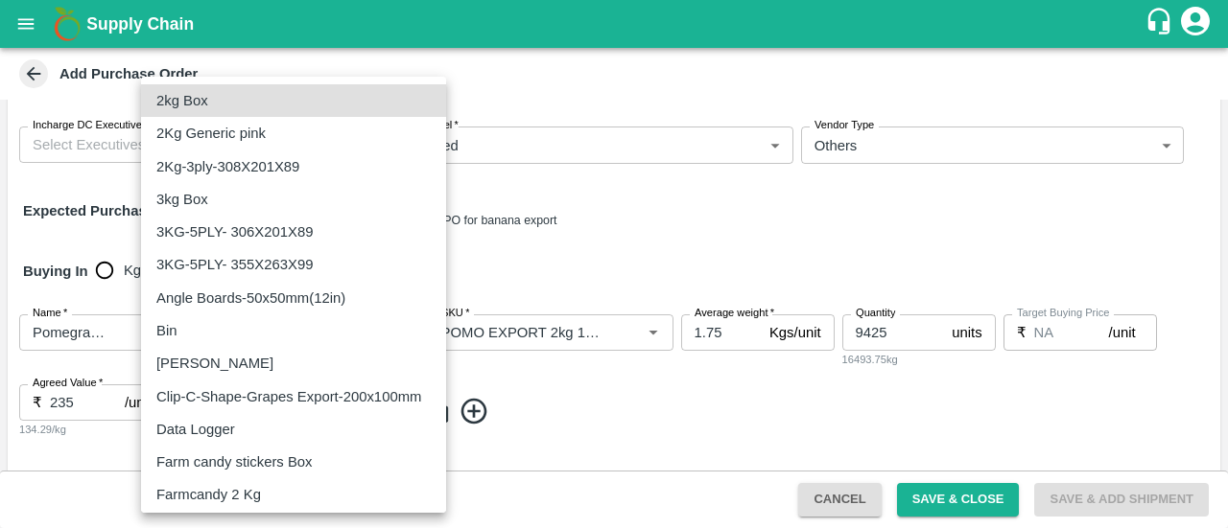
click at [294, 410] on body "Supply Chain Add Purchase Order PO Type   * Direct Purchase 3 PO Type Buyers   …" at bounding box center [614, 264] width 1228 height 528
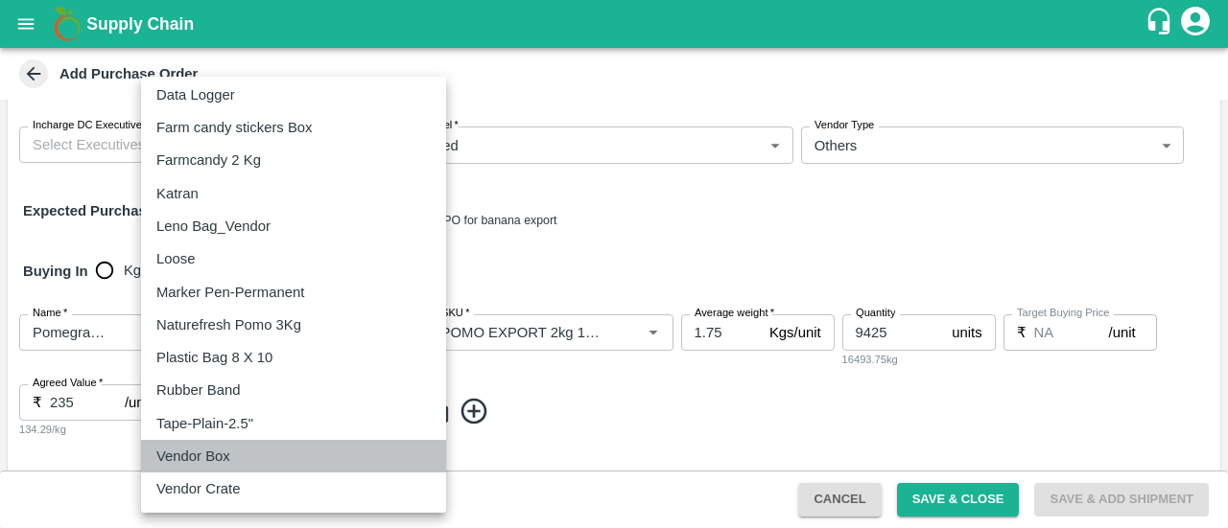
click at [186, 450] on p "Vendor Box" at bounding box center [193, 456] width 74 height 21
type input "276"
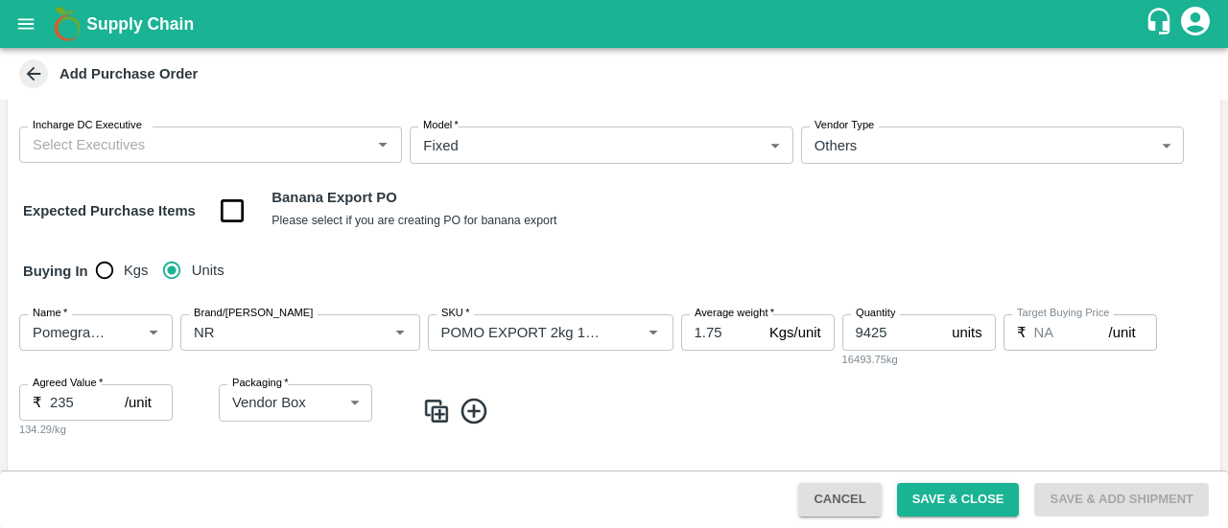
click at [478, 415] on icon at bounding box center [474, 412] width 32 height 32
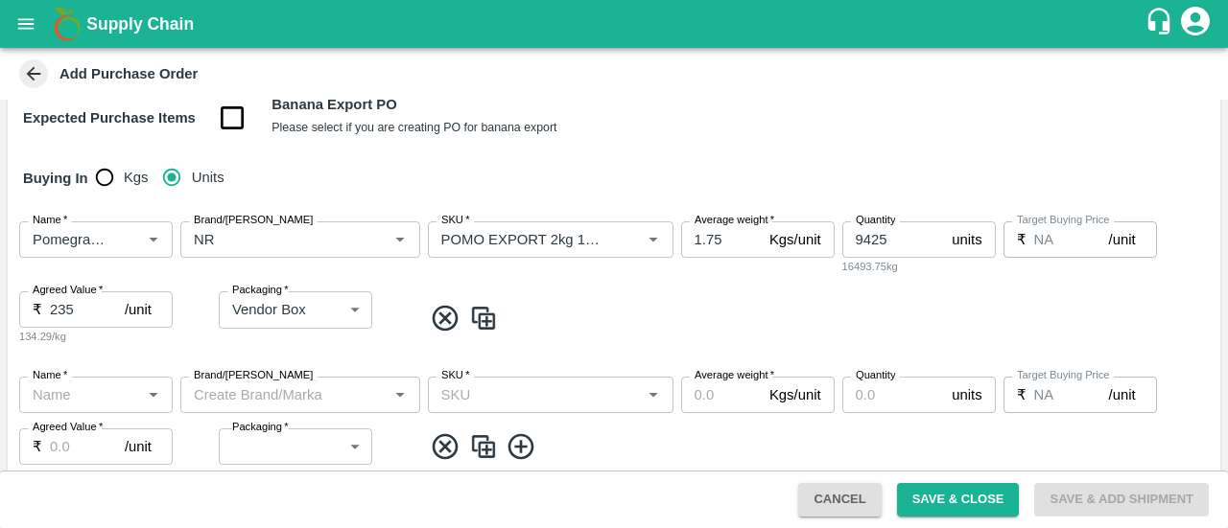
scroll to position [271, 0]
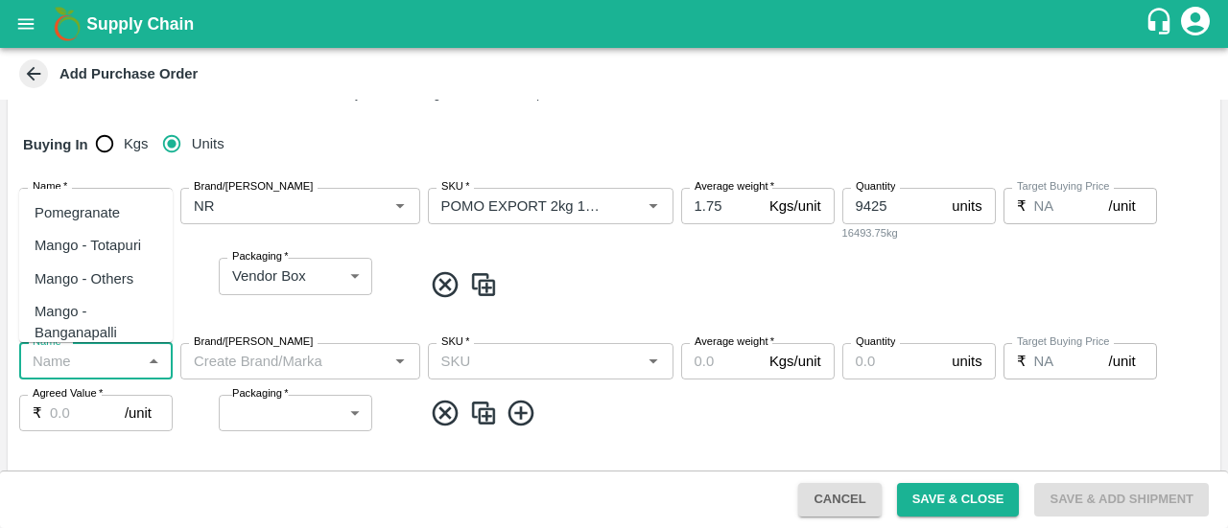
click at [98, 361] on input "Name   *" at bounding box center [80, 361] width 110 height 25
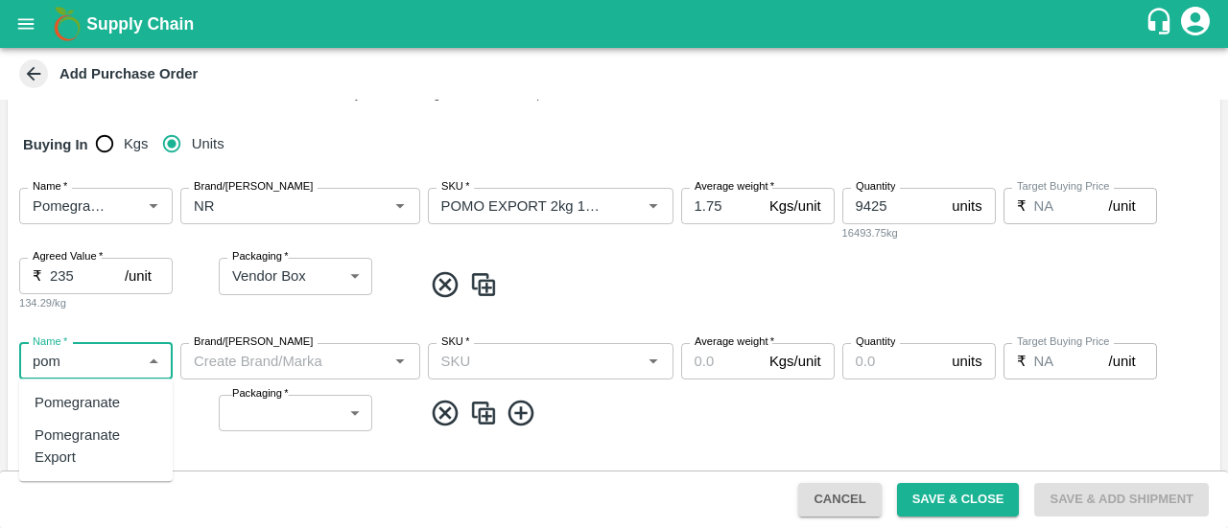
click at [88, 443] on div "Pomegranate Export" at bounding box center [96, 447] width 123 height 43
type input "Pomegranate Export"
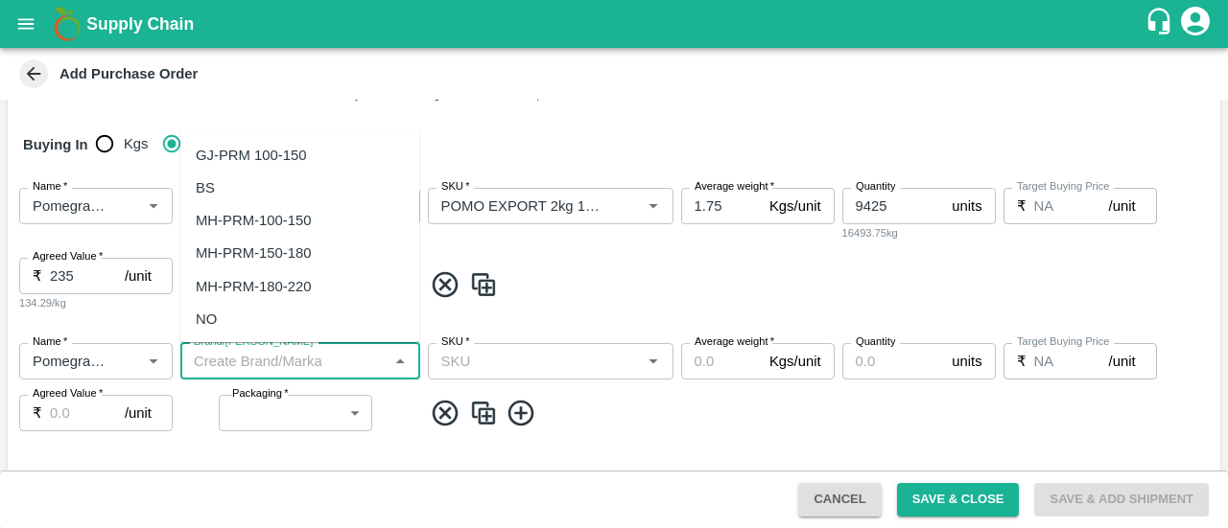
click at [265, 354] on input "Brand/Marka" at bounding box center [284, 361] width 197 height 25
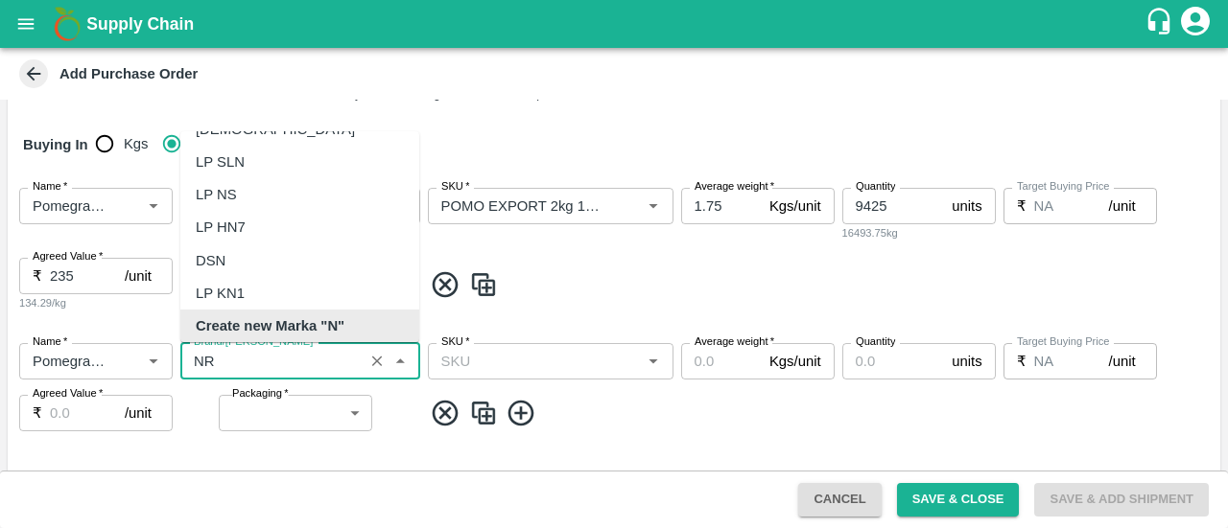
scroll to position [0, 0]
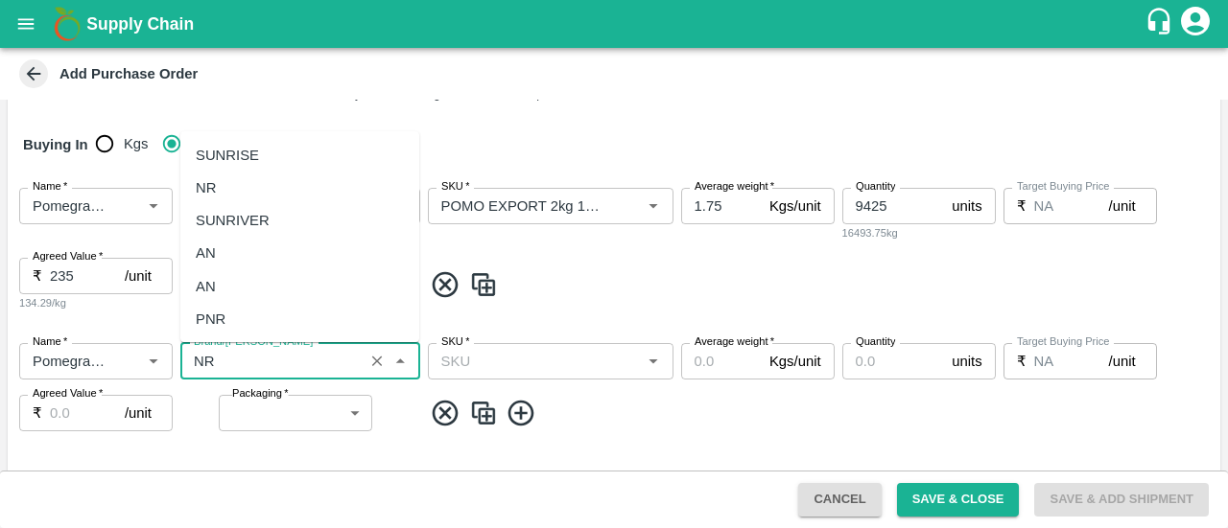
click at [247, 189] on div "NR" at bounding box center [299, 188] width 239 height 33
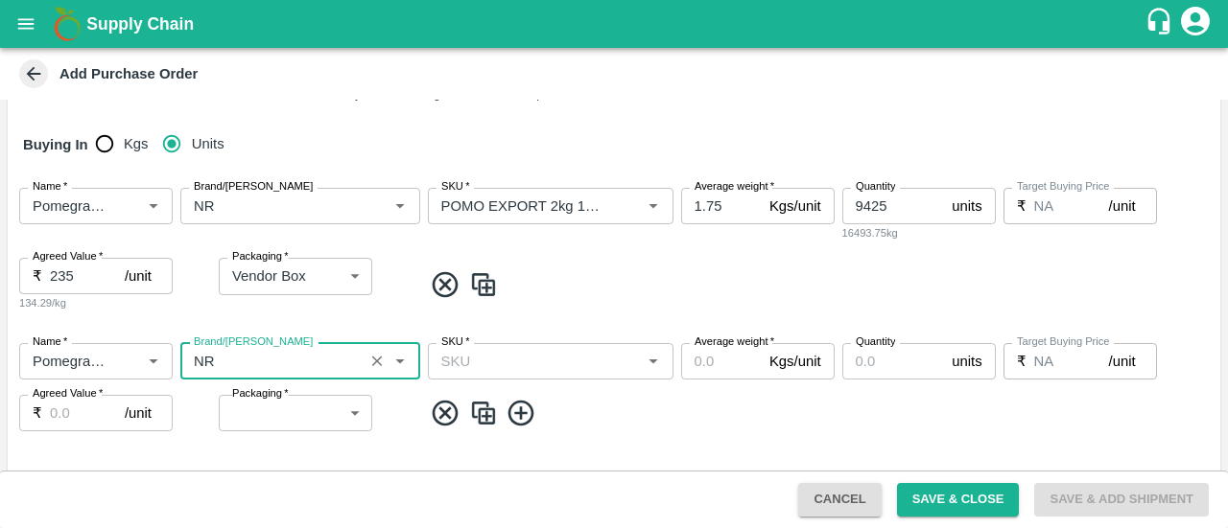
type input "NR"
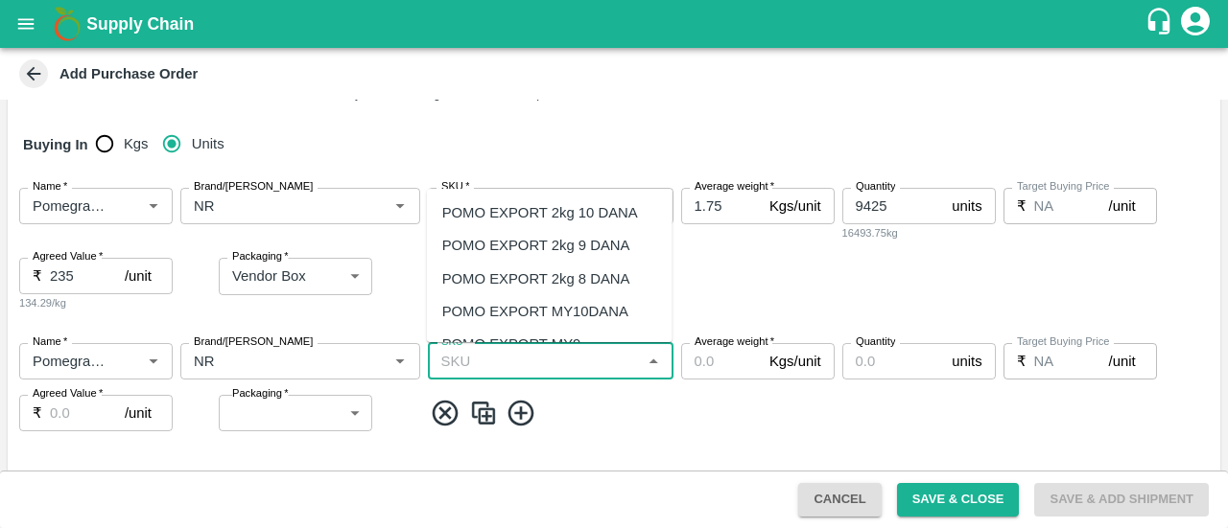
click at [484, 357] on input "SKU   *" at bounding box center [534, 361] width 202 height 25
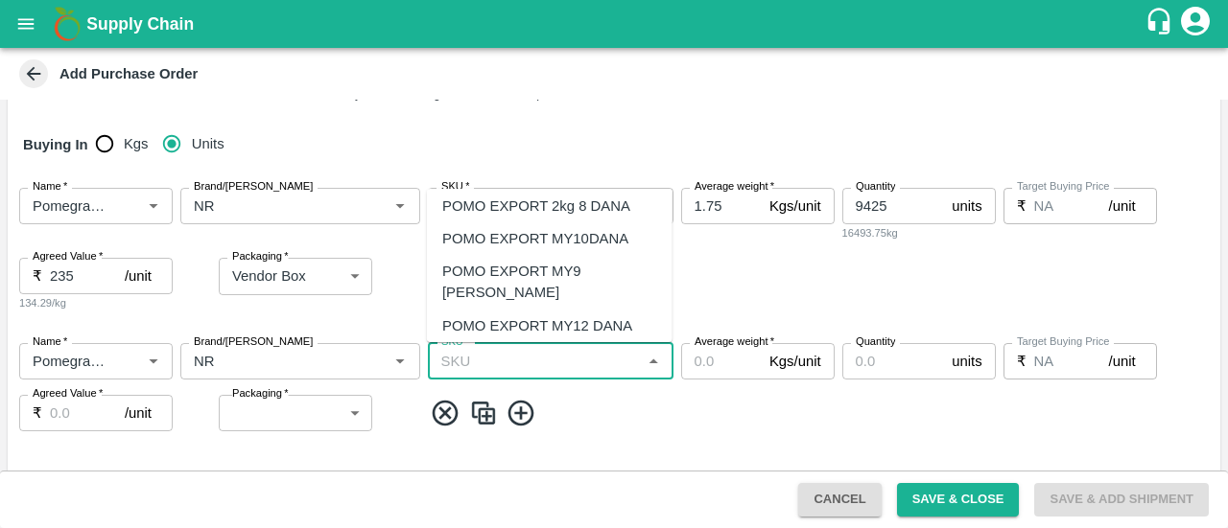
scroll to position [75, 0]
click at [532, 314] on div "POMO EXPORT MY12 DANA" at bounding box center [537, 324] width 190 height 21
type input "POMO EXPORT MY12 DANA"
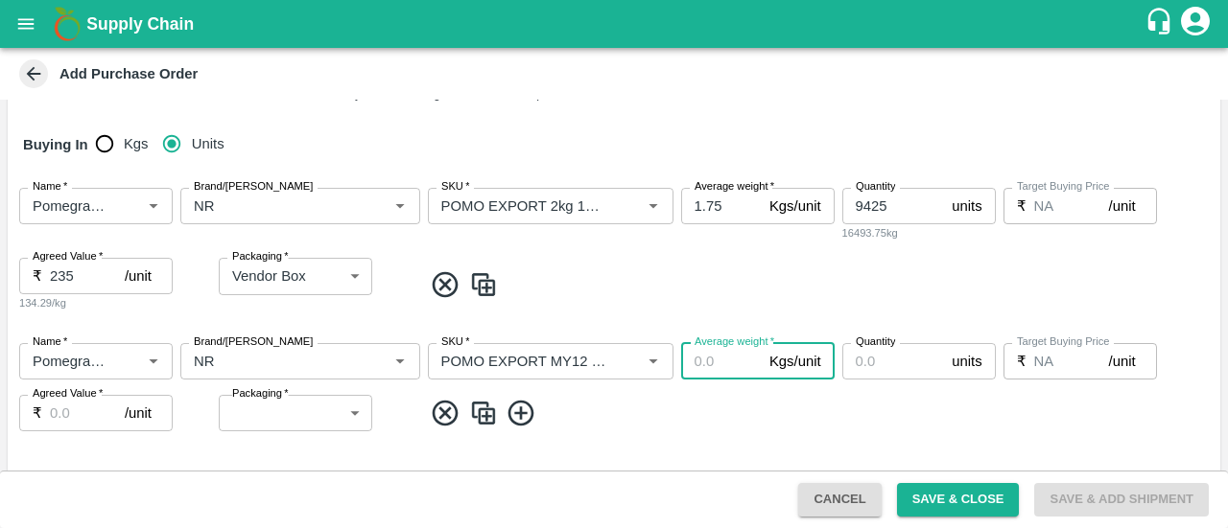
click at [707, 355] on input "Average weight   *" at bounding box center [721, 361] width 81 height 36
type input "4"
type input "3.1"
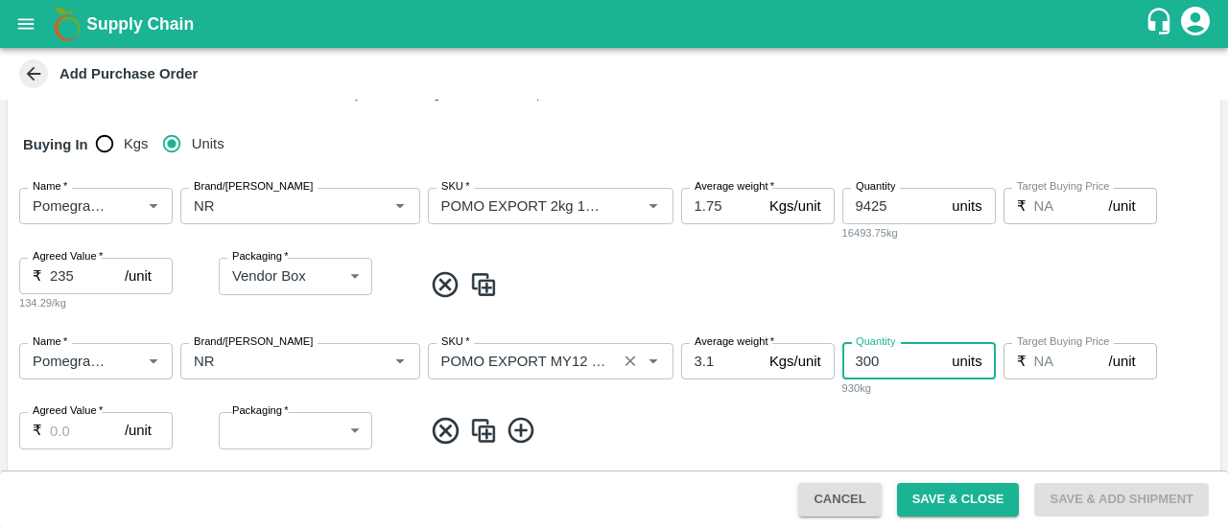
type input "300"
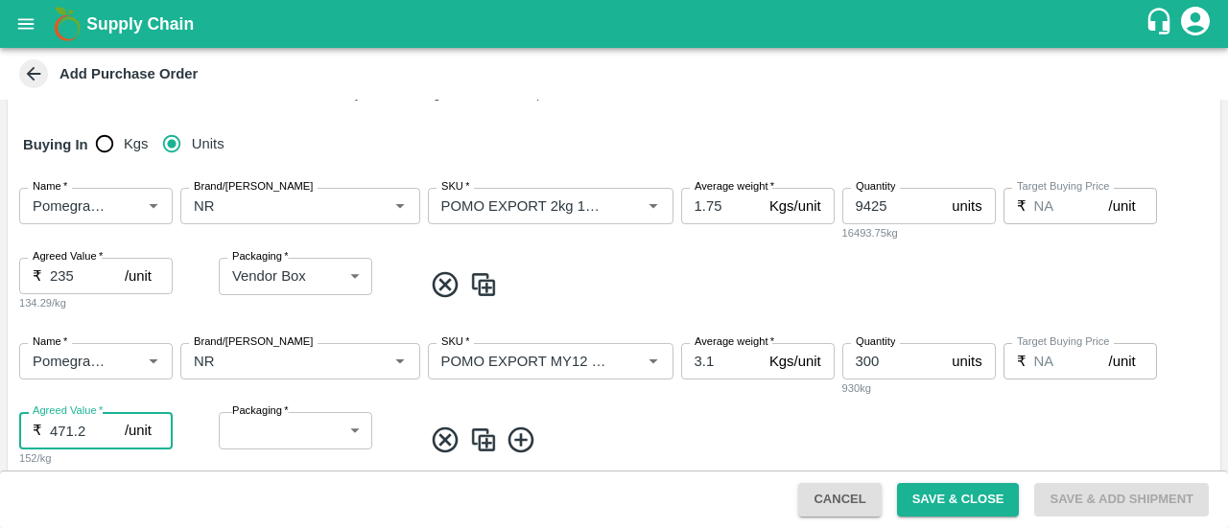
type input "471.2"
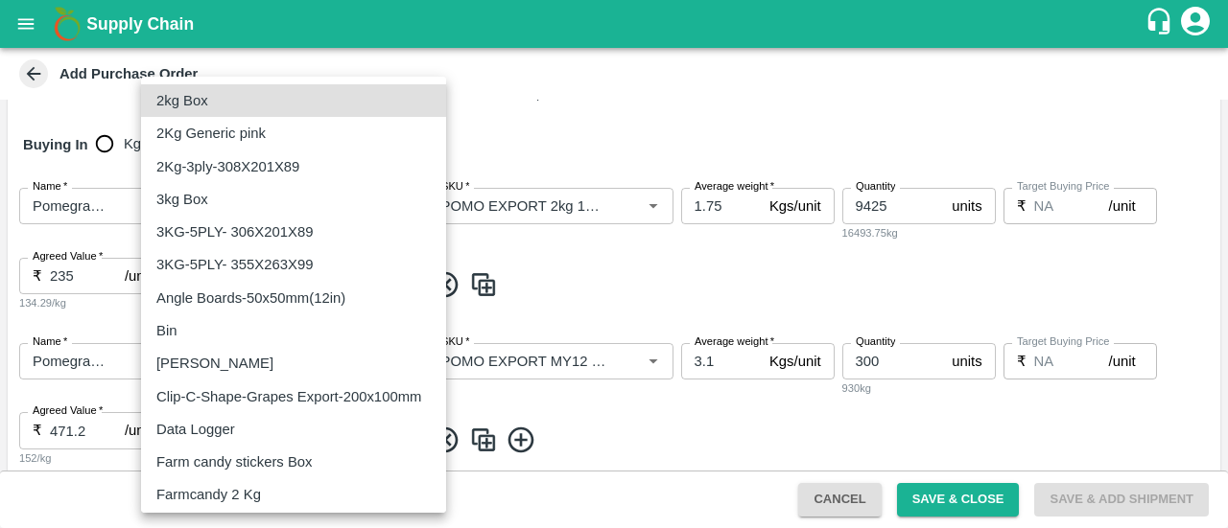
click at [292, 425] on body "Supply Chain Add Purchase Order PO Type   * Direct Purchase 3 PO Type Buyers   …" at bounding box center [614, 264] width 1228 height 528
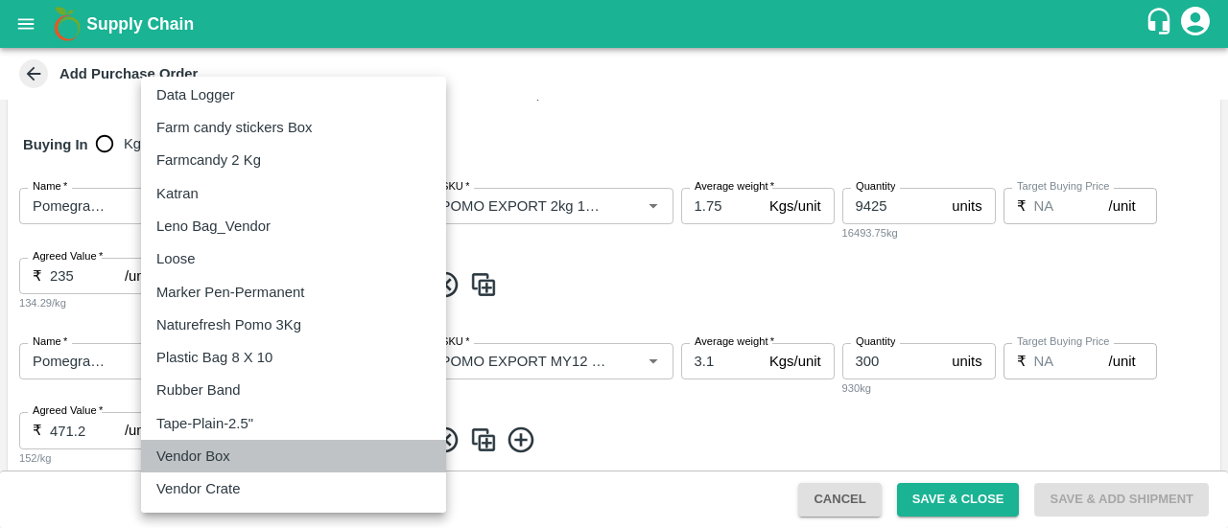
click at [225, 459] on p "Vendor Box" at bounding box center [193, 456] width 74 height 21
type input "276"
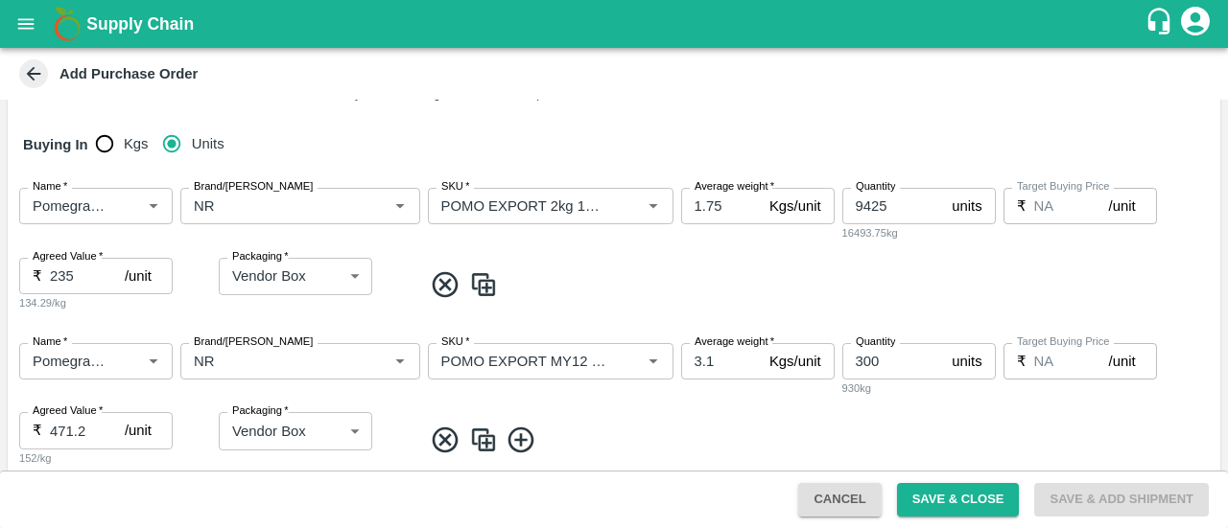
click at [701, 436] on span at bounding box center [817, 441] width 790 height 32
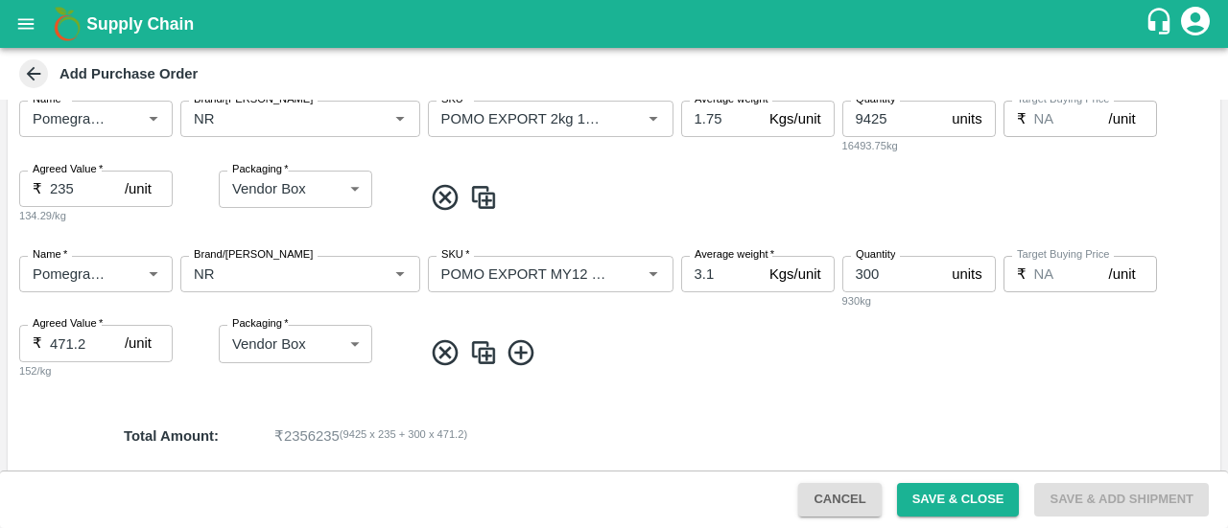
scroll to position [358, 0]
click at [969, 505] on button "Save & Close" at bounding box center [958, 500] width 123 height 34
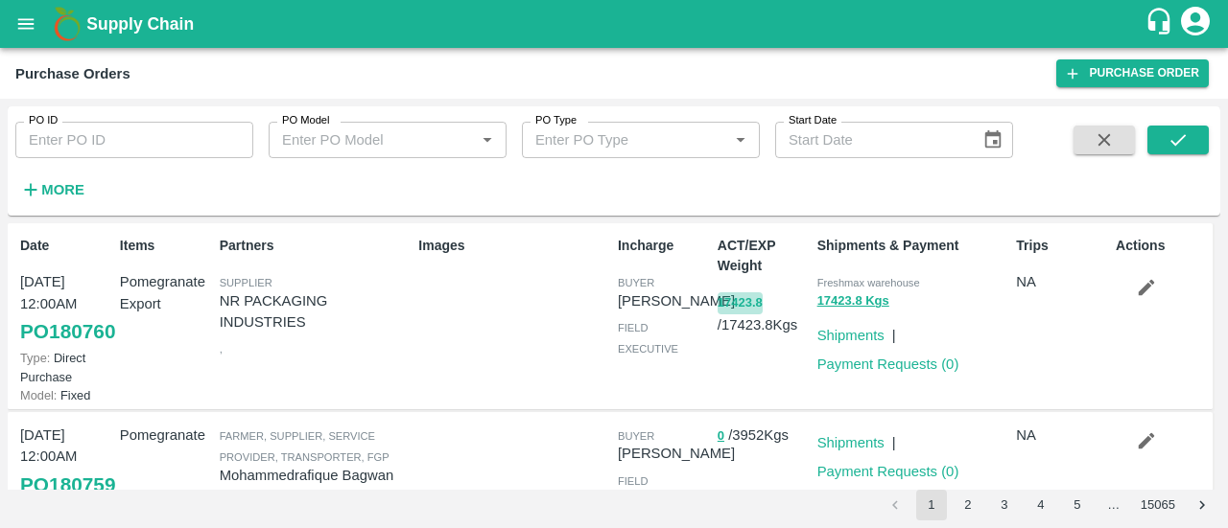
click at [737, 307] on button "17423.8" at bounding box center [739, 304] width 45 height 22
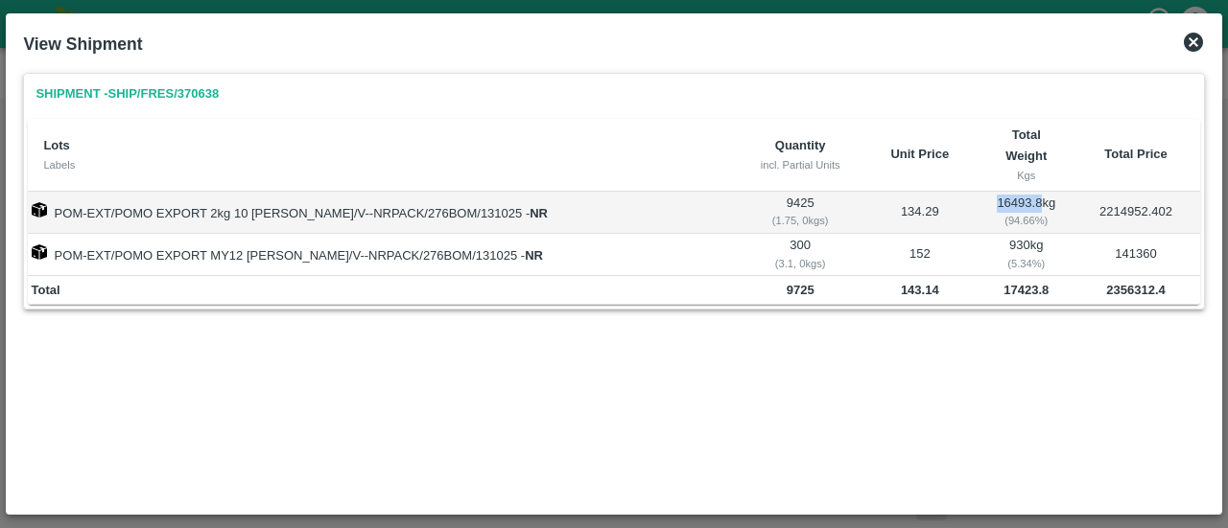
drag, startPoint x: 1026, startPoint y: 206, endPoint x: 978, endPoint y: 197, distance: 48.9
click at [980, 197] on td "16493.8 kg ( 94.66 %)" at bounding box center [1026, 213] width 92 height 42
copy td "16493.8"
drag, startPoint x: 1165, startPoint y: 291, endPoint x: 1095, endPoint y: 294, distance: 70.1
click at [1095, 294] on td "2356312.4" at bounding box center [1136, 290] width 128 height 29
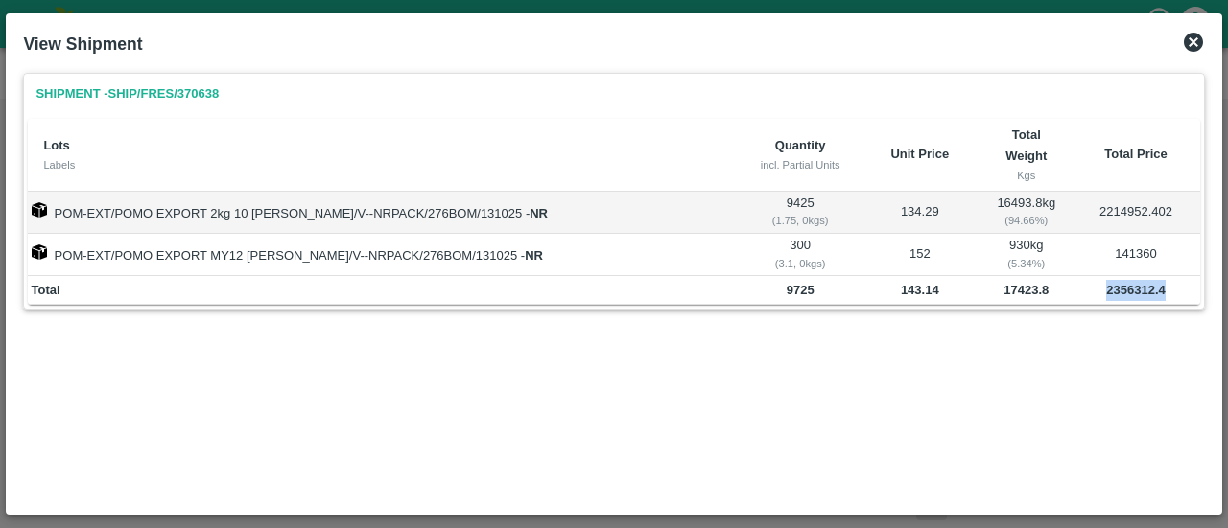
copy b "2356312.4"
click at [1197, 40] on icon at bounding box center [1192, 42] width 19 height 19
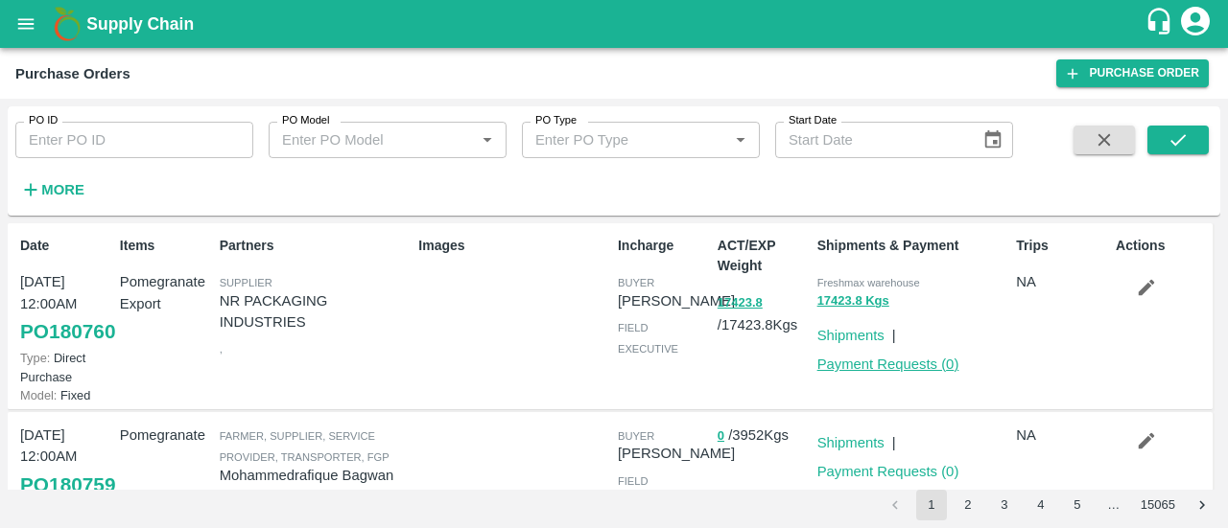
click at [907, 362] on link "Payment Requests ( 0 )" at bounding box center [888, 364] width 142 height 15
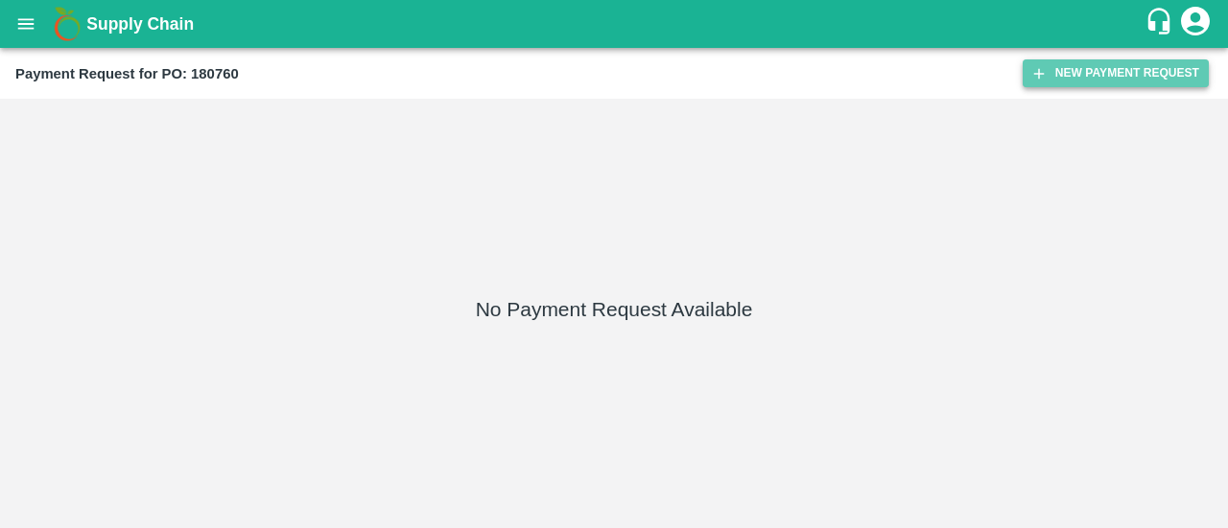
click at [1055, 78] on button "New Payment Request" at bounding box center [1115, 73] width 186 height 28
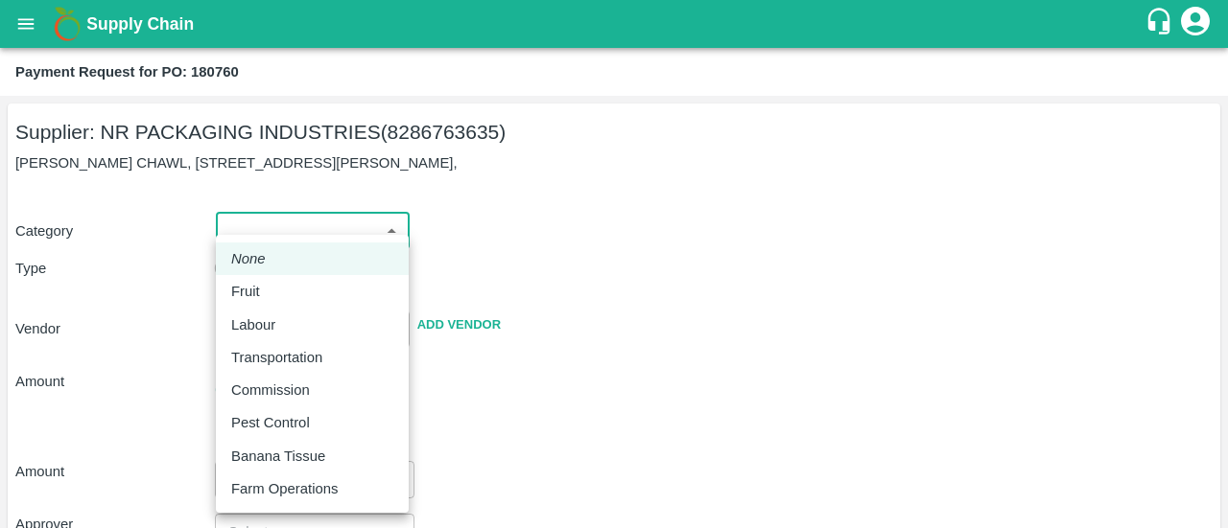
click at [370, 169] on body "Supply Chain Payment Request for PO: 180760 Supplier: NR PACKAGING INDUSTRIES (…" at bounding box center [614, 264] width 1228 height 528
click at [257, 292] on p "Fruit" at bounding box center [245, 291] width 29 height 21
type input "1"
type input "NR PACKAGING INDUSTRIES - 8286763635(Supplier)"
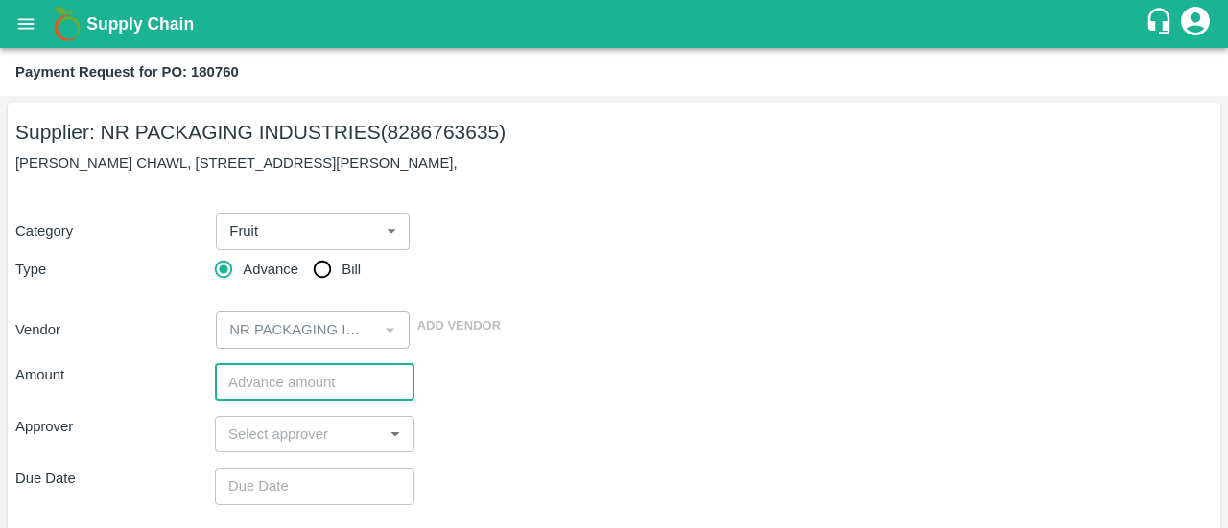
click at [257, 382] on input "number" at bounding box center [314, 382] width 199 height 36
paste input "1649418.68"
type input "1649418.68"
click at [631, 373] on div "Amount 1649418.68 ​" at bounding box center [613, 382] width 1197 height 36
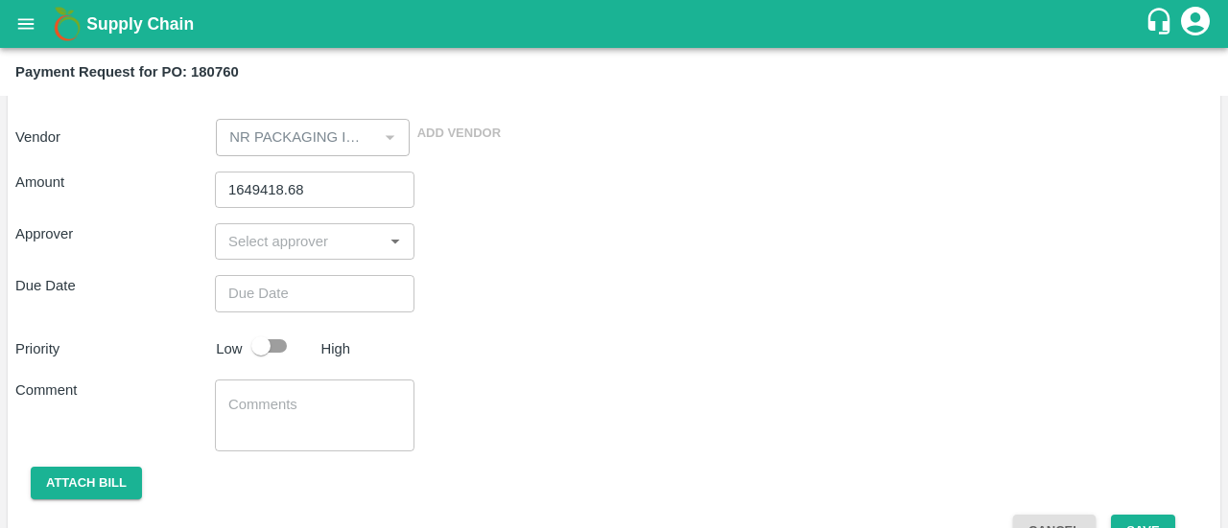
scroll to position [195, 0]
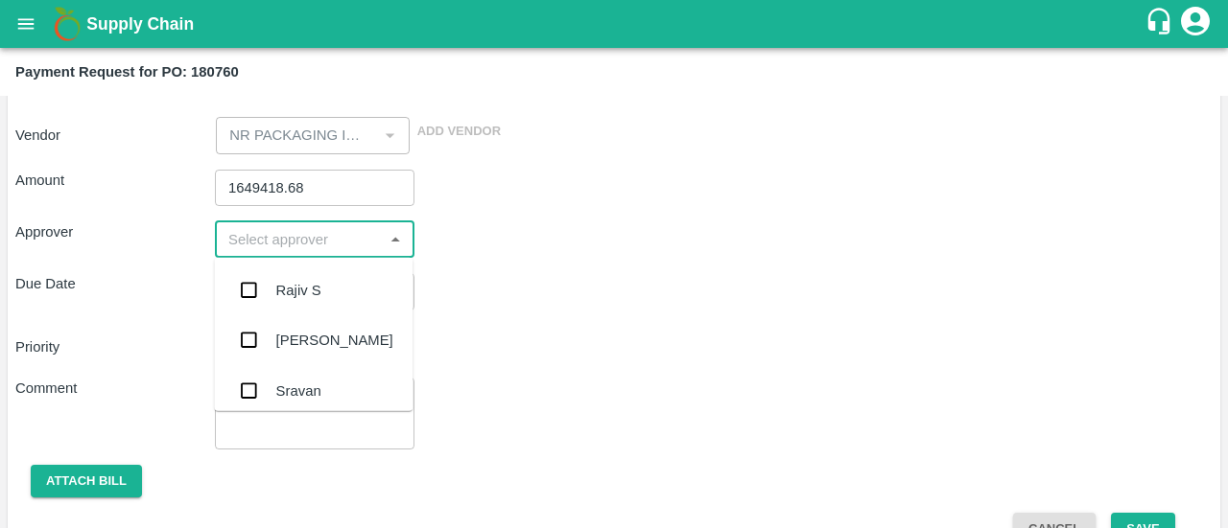
click at [287, 243] on input "input" at bounding box center [299, 239] width 156 height 25
type input "ayu"
click at [260, 285] on input "checkbox" at bounding box center [248, 290] width 38 height 38
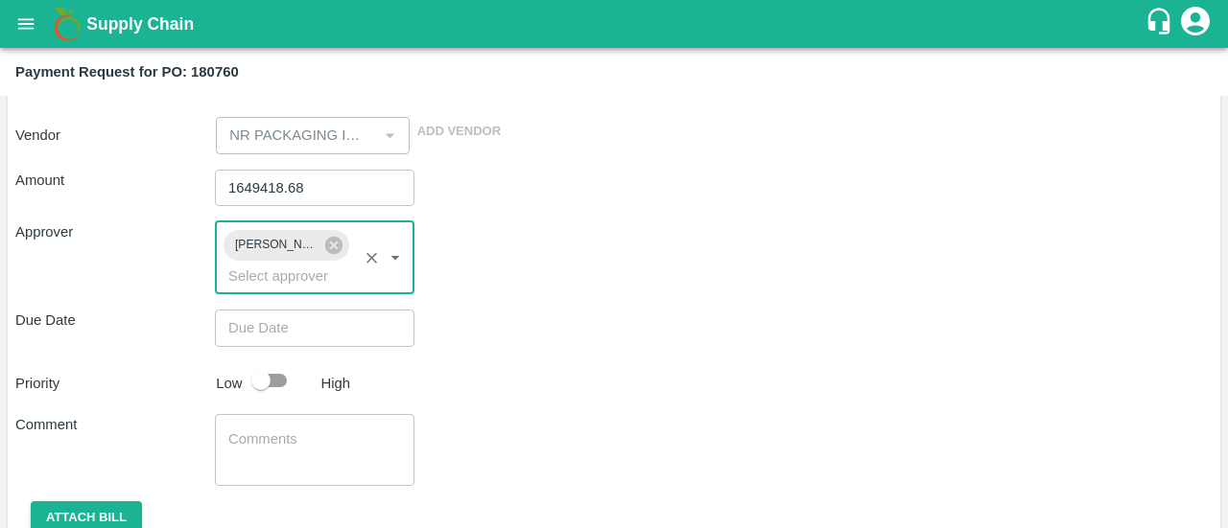
type input "DD/MM/YYYY hh:mm aa"
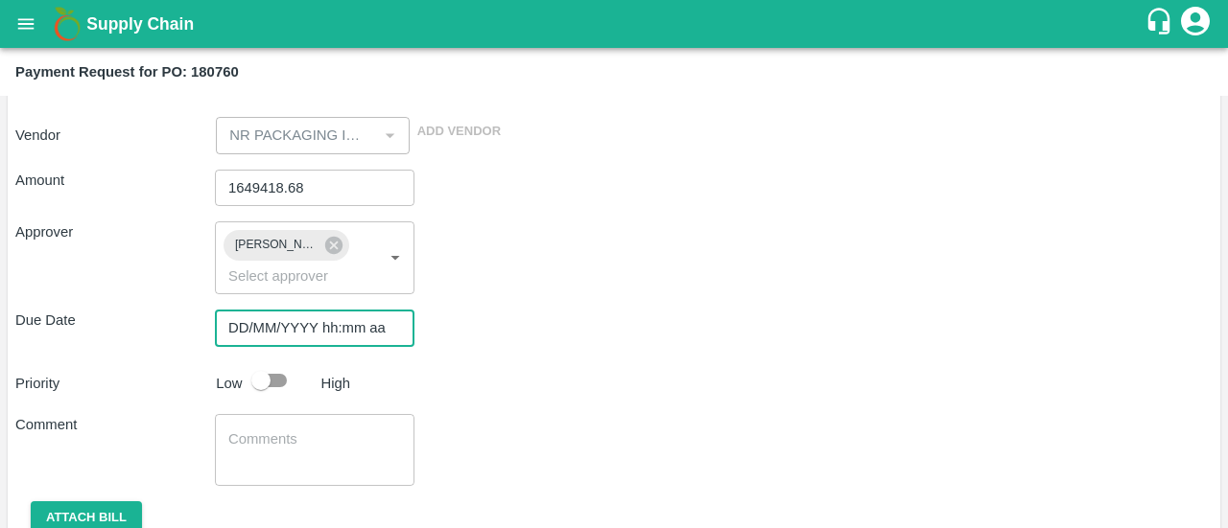
click at [281, 319] on input "DD/MM/YYYY hh:mm aa" at bounding box center [308, 328] width 186 height 36
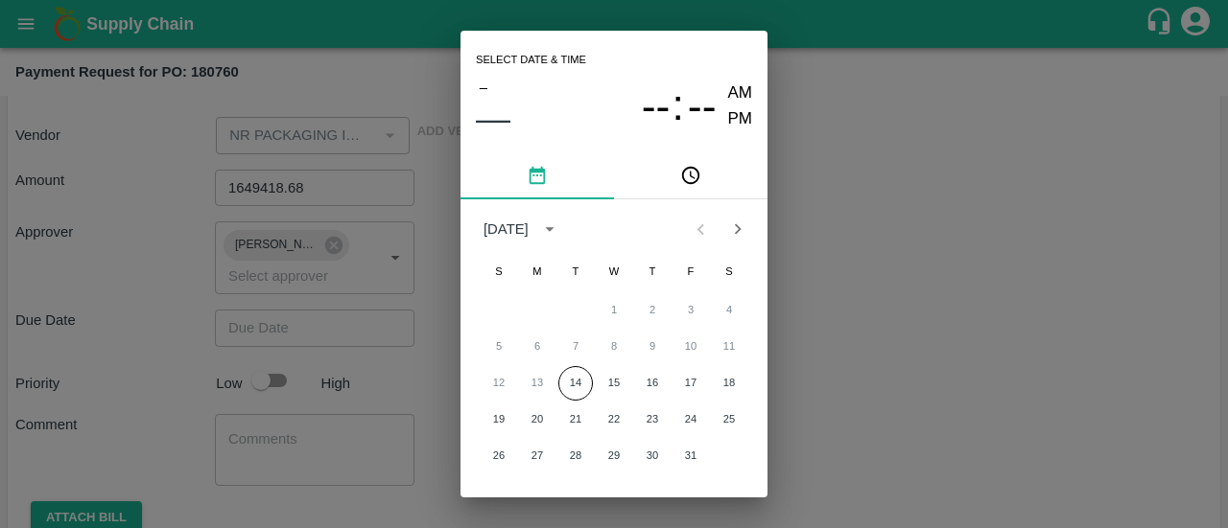
click at [896, 305] on div "Select date & time – –– -- : -- AM PM [DATE] S M T W T F S 1 2 3 4 5 6 7 8 9 10…" at bounding box center [614, 264] width 1228 height 528
type input "DD/MM/YYYY hh:mm aa"
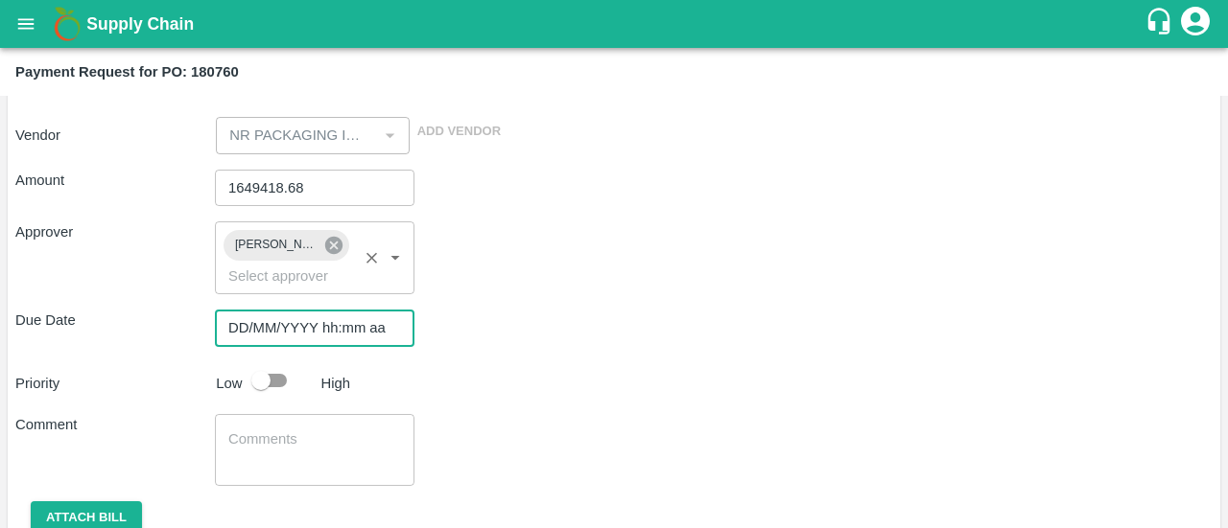
click at [328, 243] on icon at bounding box center [333, 245] width 17 height 17
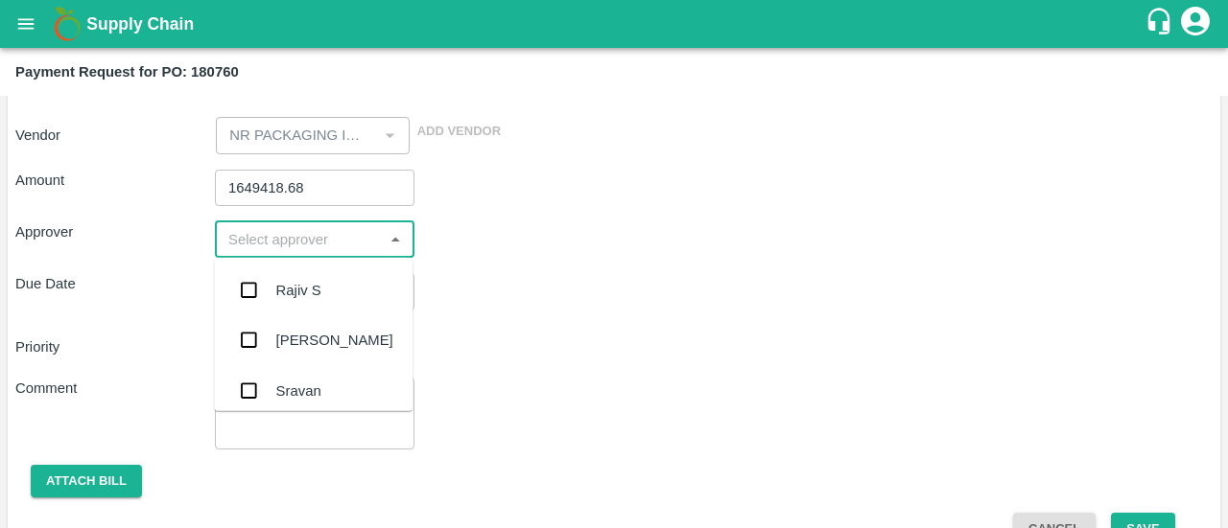
click at [263, 243] on input "input" at bounding box center [299, 239] width 156 height 25
type input "ayu"
click at [253, 286] on input "checkbox" at bounding box center [248, 290] width 38 height 38
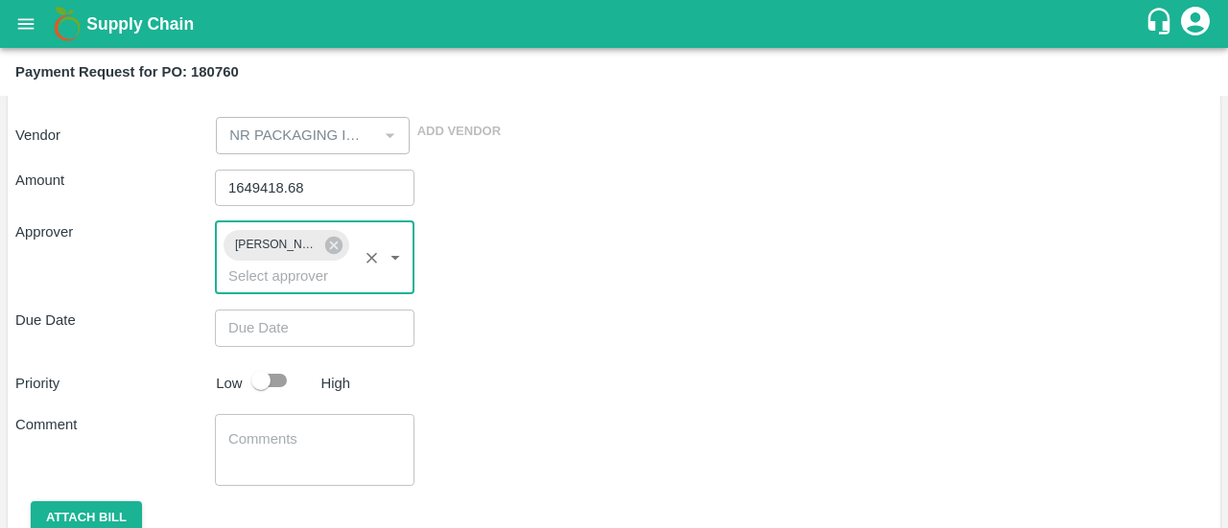
type input "DD/MM/YYYY hh:mm aa"
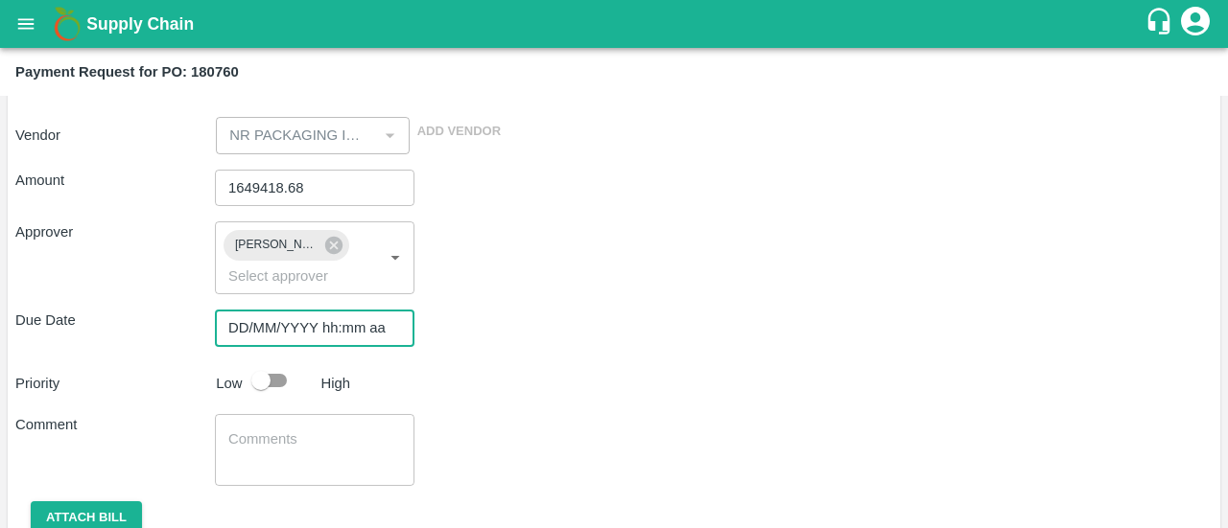
click at [284, 336] on input "DD/MM/YYYY hh:mm aa" at bounding box center [308, 328] width 186 height 36
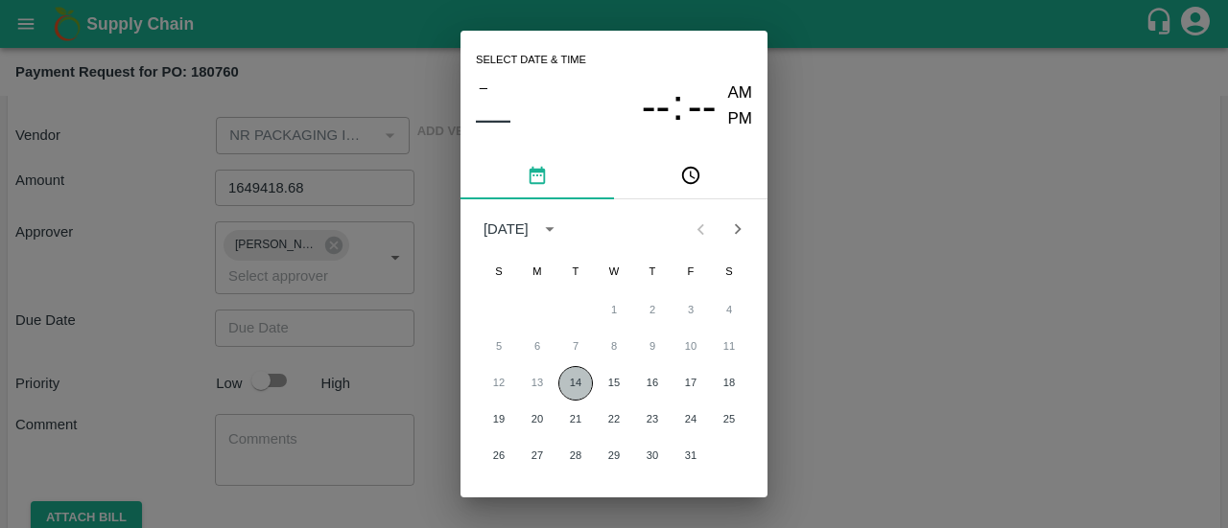
click at [579, 391] on button "14" at bounding box center [575, 383] width 35 height 35
type input "[DATE] 12:00 AM"
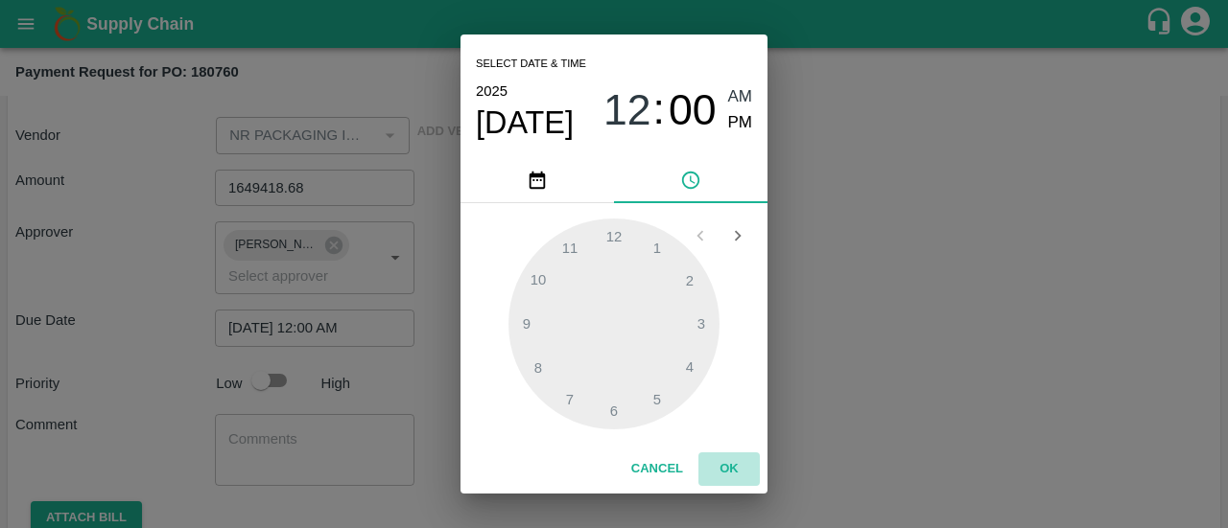
click at [724, 468] on button "OK" at bounding box center [728, 470] width 61 height 34
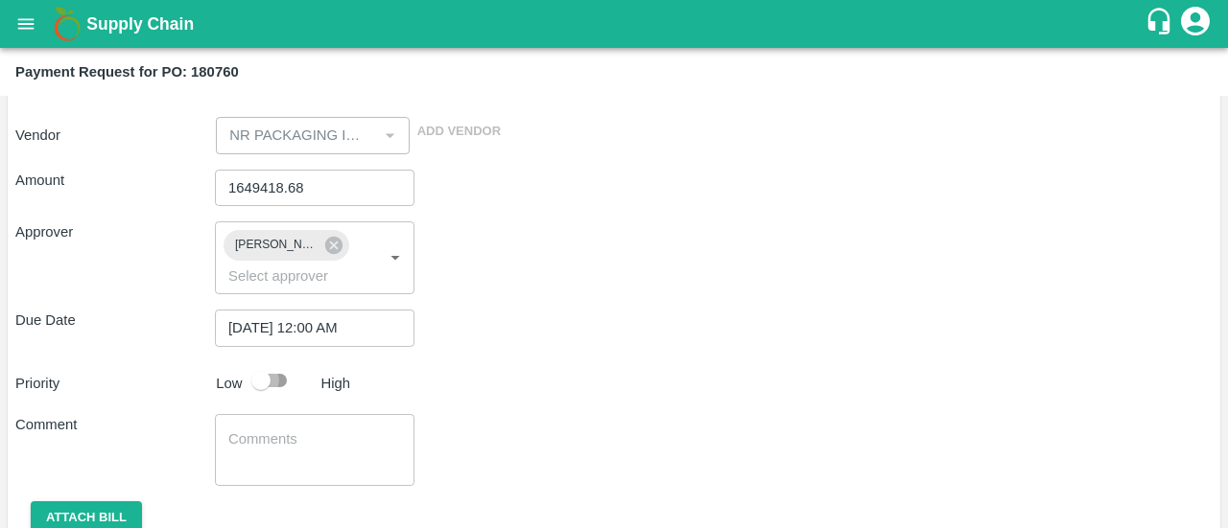
click at [283, 379] on input "checkbox" at bounding box center [260, 381] width 109 height 36
checkbox input "true"
click at [261, 428] on div "x ​" at bounding box center [314, 450] width 199 height 72
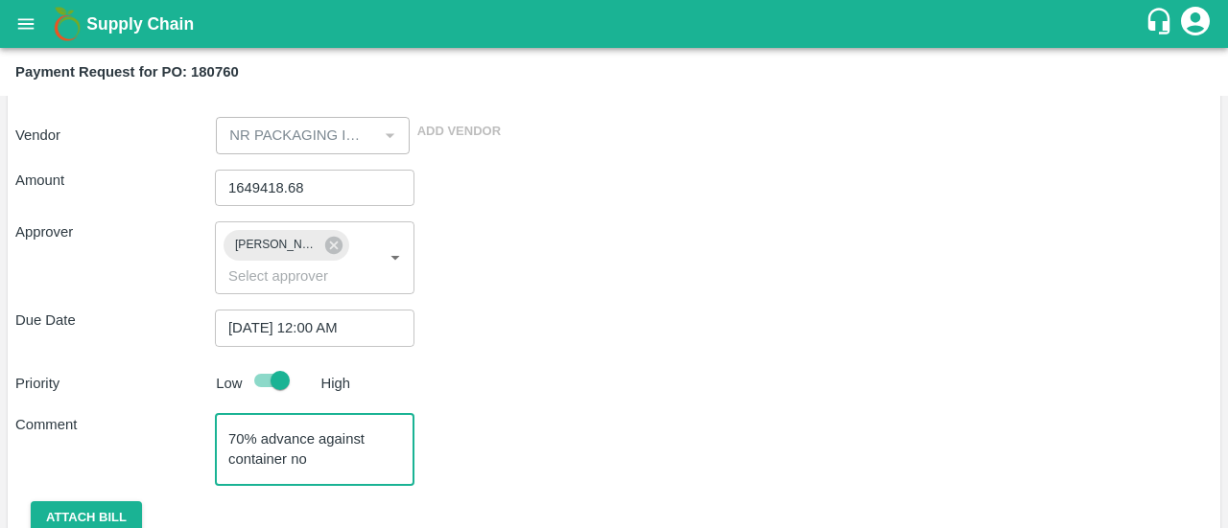
click at [323, 466] on textarea "70% advance against container no" at bounding box center [314, 450] width 173 height 40
paste textarea "SEGU9719458"
type textarea "70% advance against container no SEGU9719458"
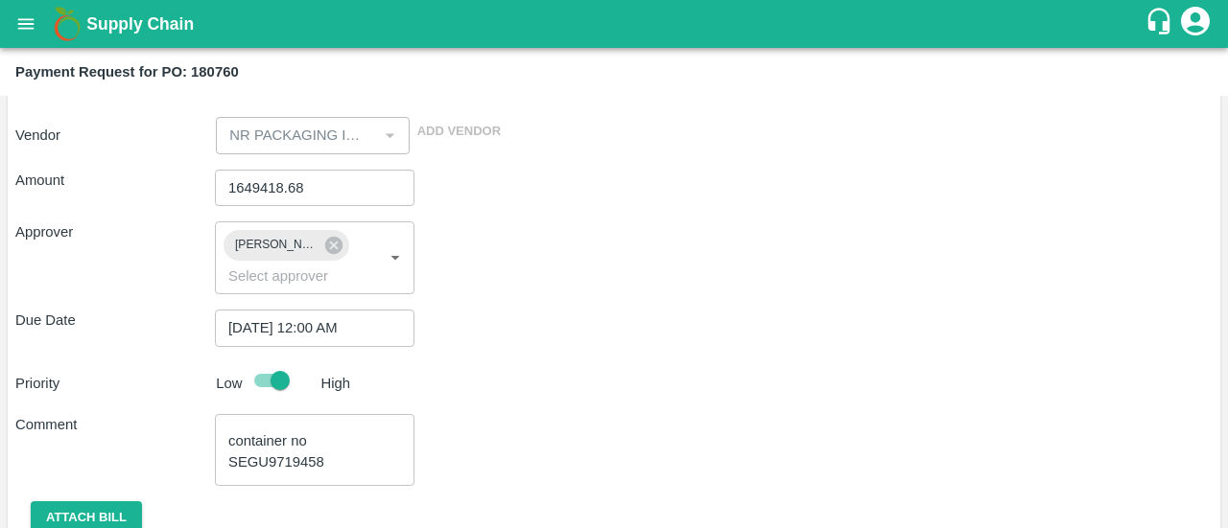
click at [589, 393] on div "Priority Low High" at bounding box center [610, 381] width 1205 height 36
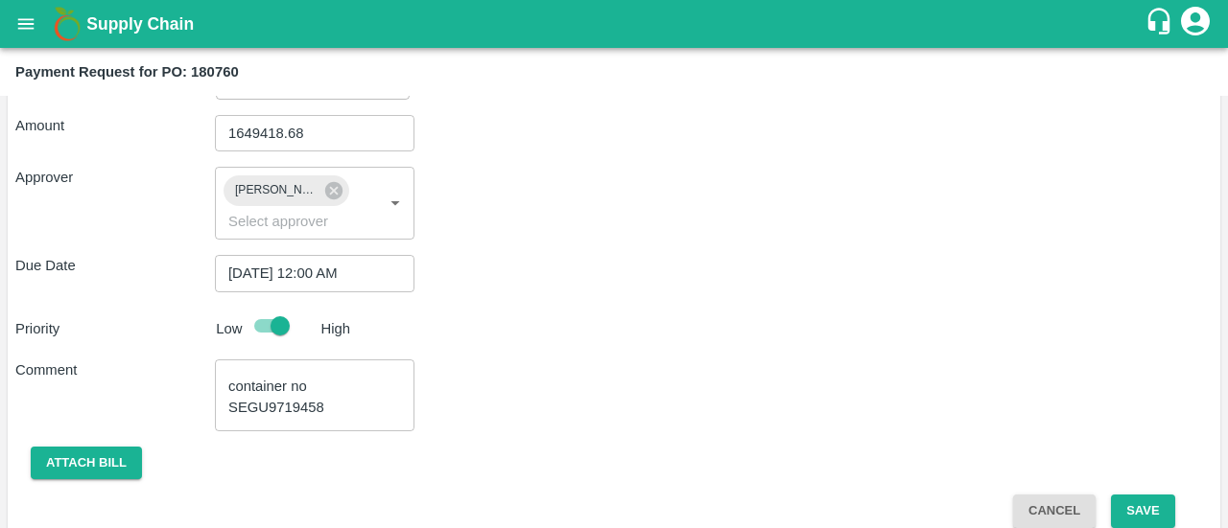
scroll to position [272, 0]
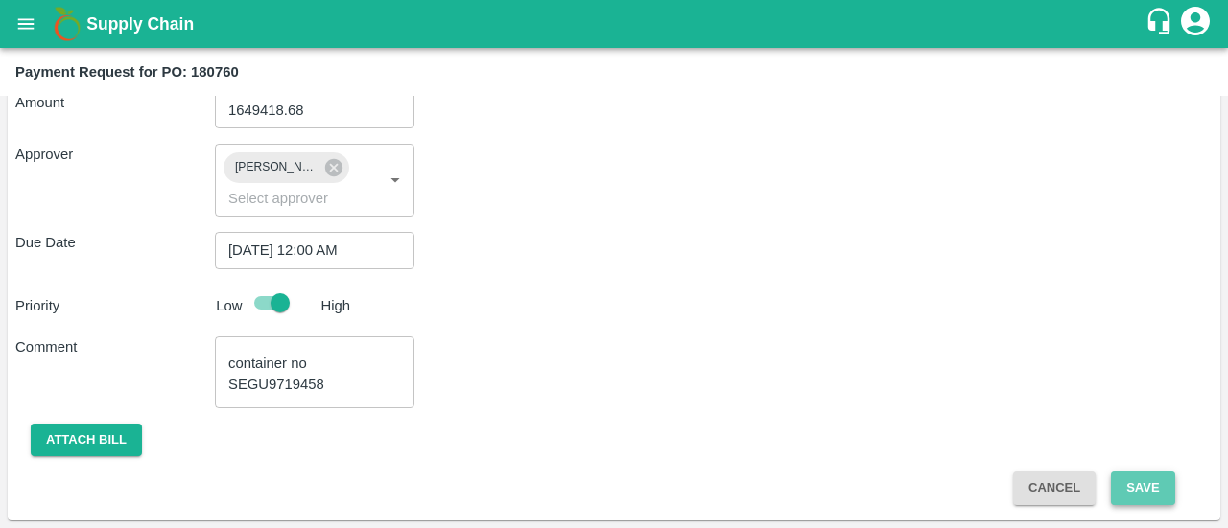
click at [1148, 483] on button "Save" at bounding box center [1142, 489] width 63 height 34
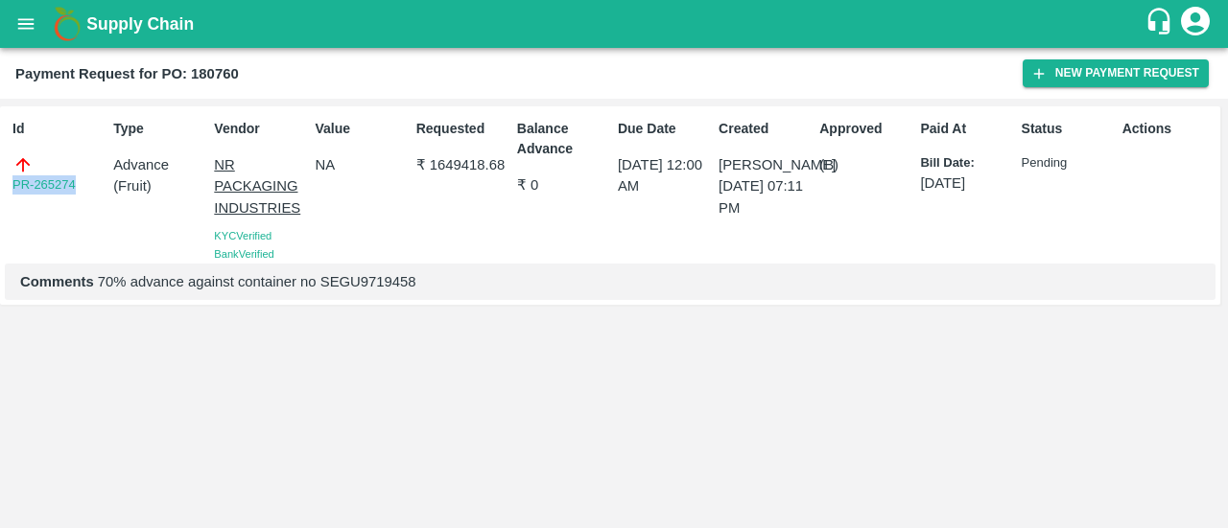
drag, startPoint x: 81, startPoint y: 186, endPoint x: 0, endPoint y: 213, distance: 84.9
click at [0, 213] on div "Id PR-265274 Type Advance ( Fruit ) Vendor NR PACKAGING INDUSTRIES KYC Verified…" at bounding box center [610, 205] width 1220 height 199
copy link "PR-265274"
